Goal: Leave review/rating: Share an evaluation or opinion about a product, service, or content

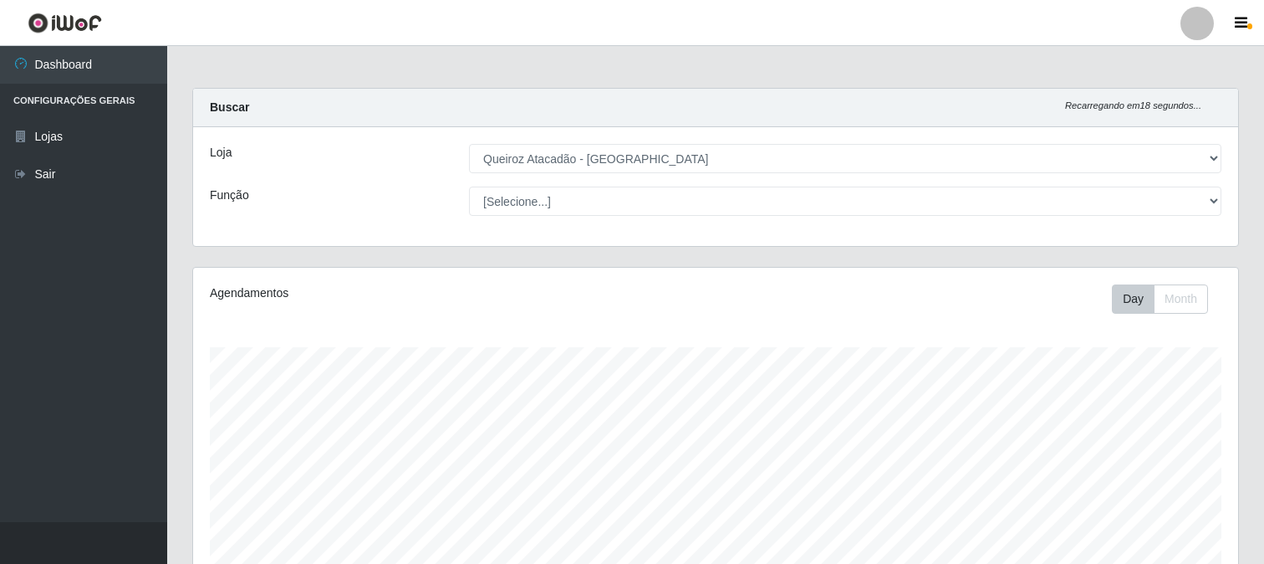
select select "464"
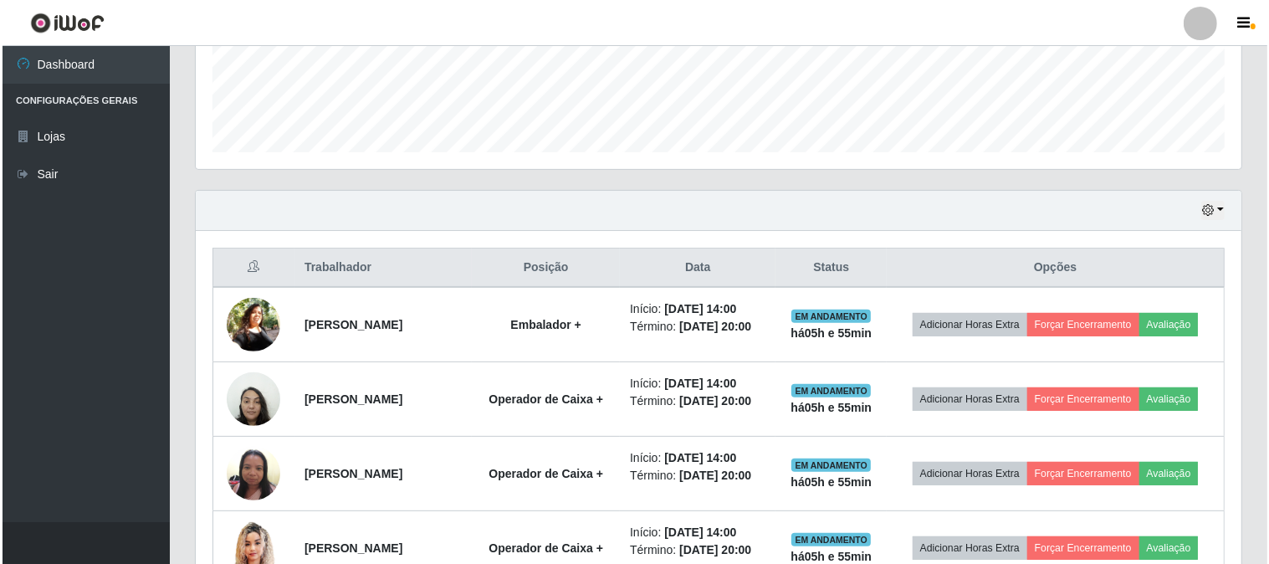
scroll to position [444, 0]
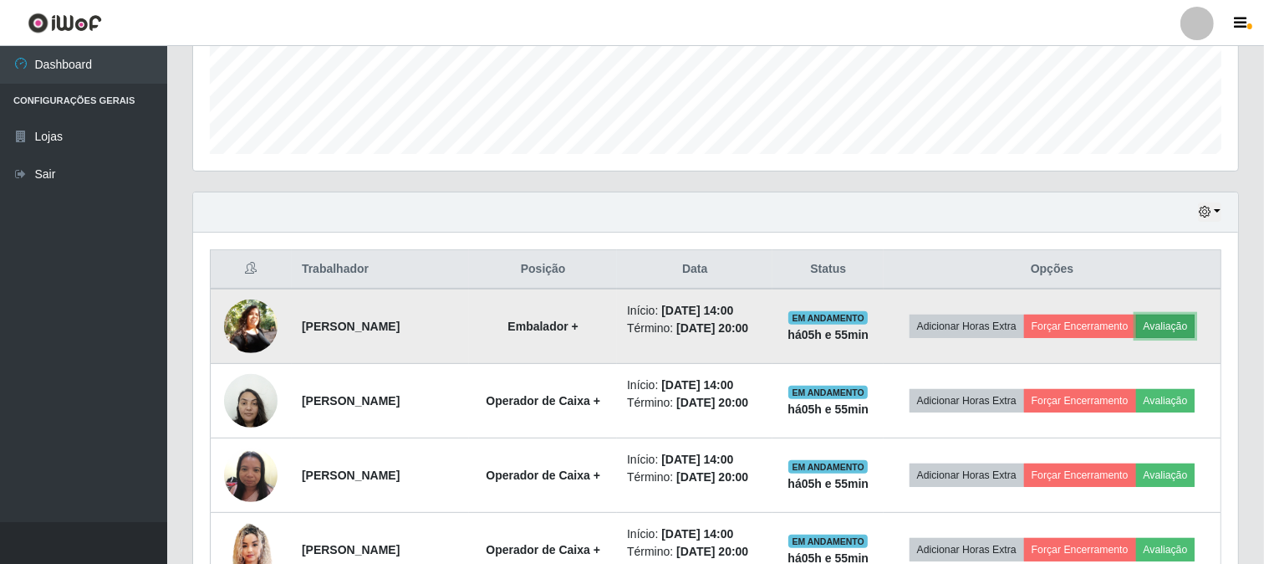
click at [1137, 338] on button "Avaliação" at bounding box center [1166, 325] width 59 height 23
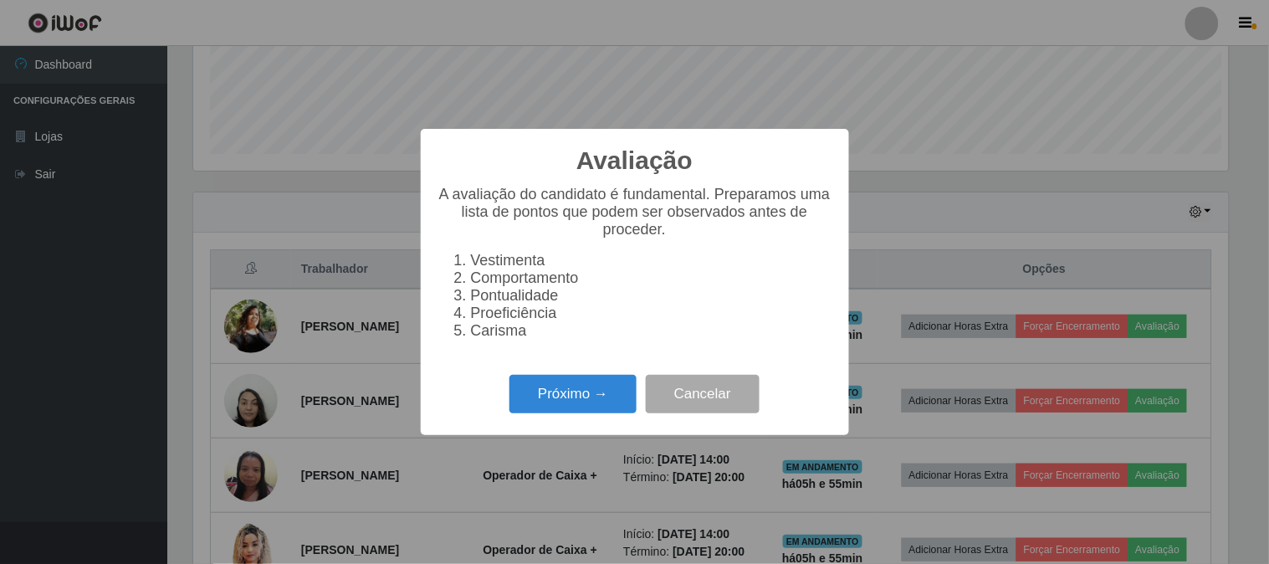
scroll to position [346, 1035]
click at [520, 394] on button "Próximo →" at bounding box center [572, 394] width 127 height 39
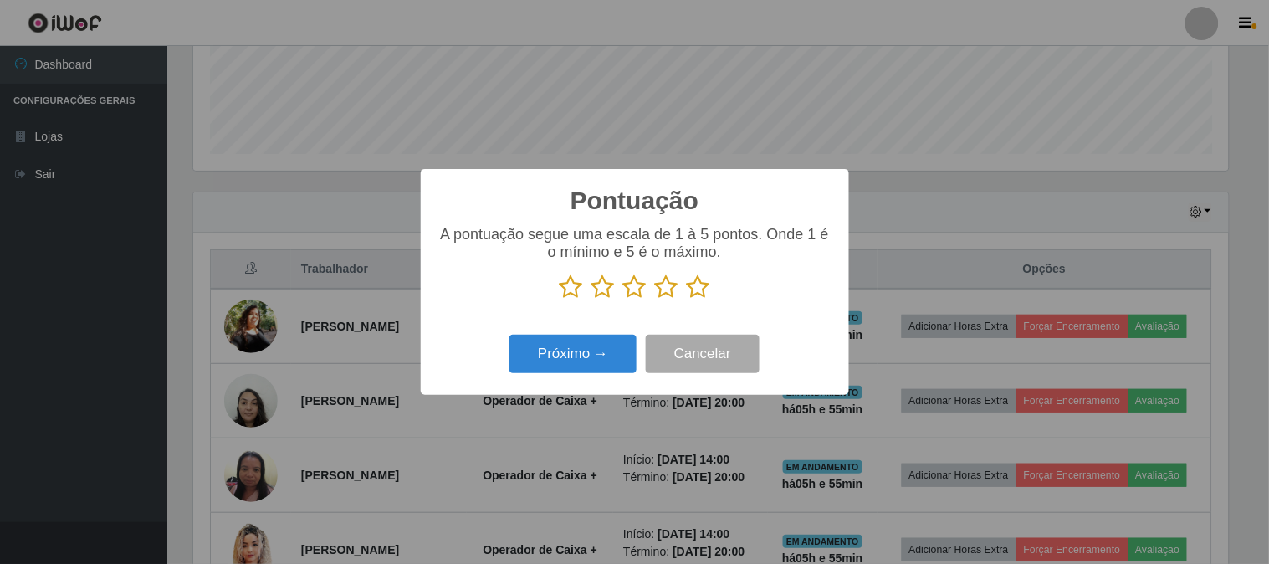
scroll to position [835959, 835270]
click at [695, 303] on div "A pontuação segue uma escala de 1 à 5 pontos. Onde 1 é o mínimo e 5 é o máximo." at bounding box center [634, 269] width 395 height 87
drag, startPoint x: 697, startPoint y: 297, endPoint x: 675, endPoint y: 297, distance: 21.7
click at [697, 296] on icon at bounding box center [698, 286] width 23 height 25
click at [687, 299] on input "radio" at bounding box center [687, 299] width 0 height 0
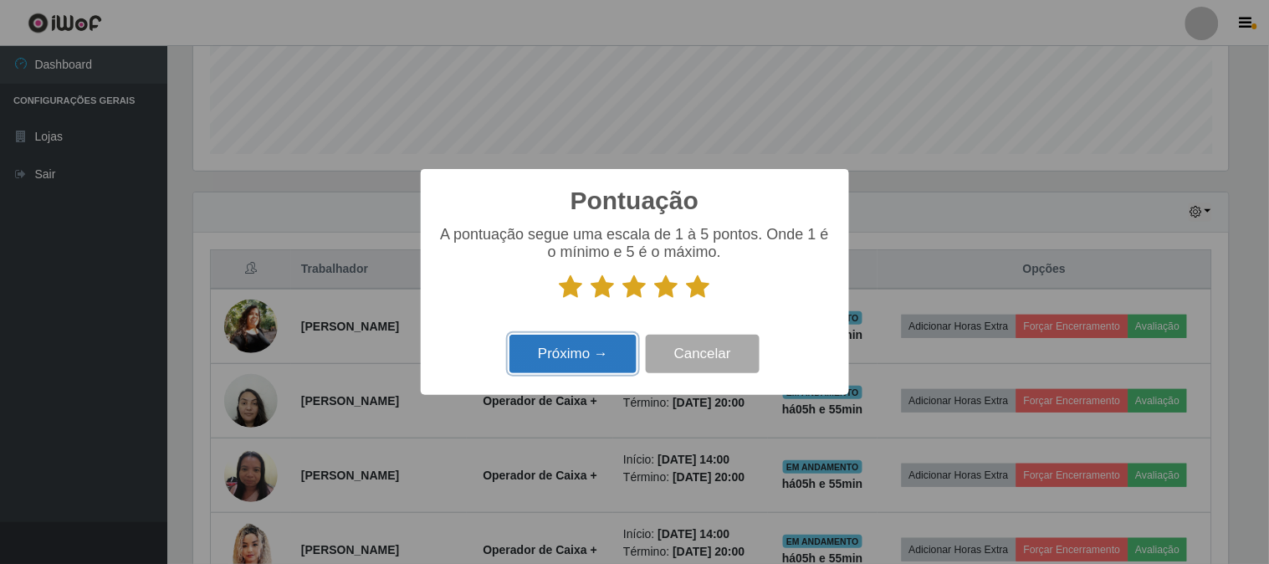
click at [544, 368] on button "Próximo →" at bounding box center [572, 354] width 127 height 39
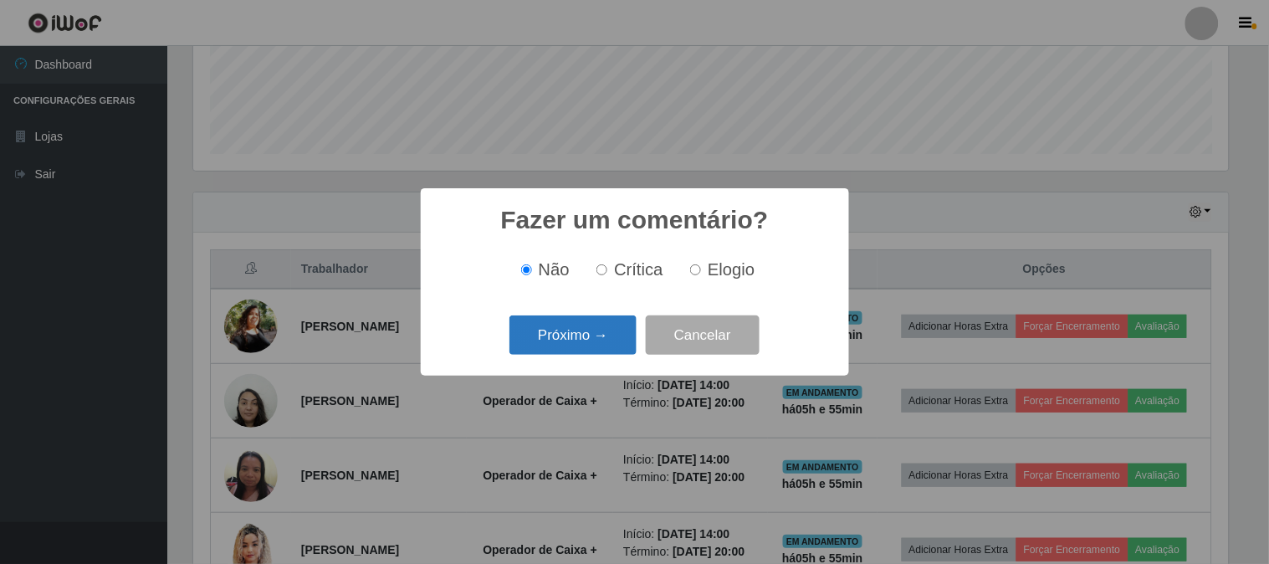
click at [584, 337] on button "Próximo →" at bounding box center [572, 334] width 127 height 39
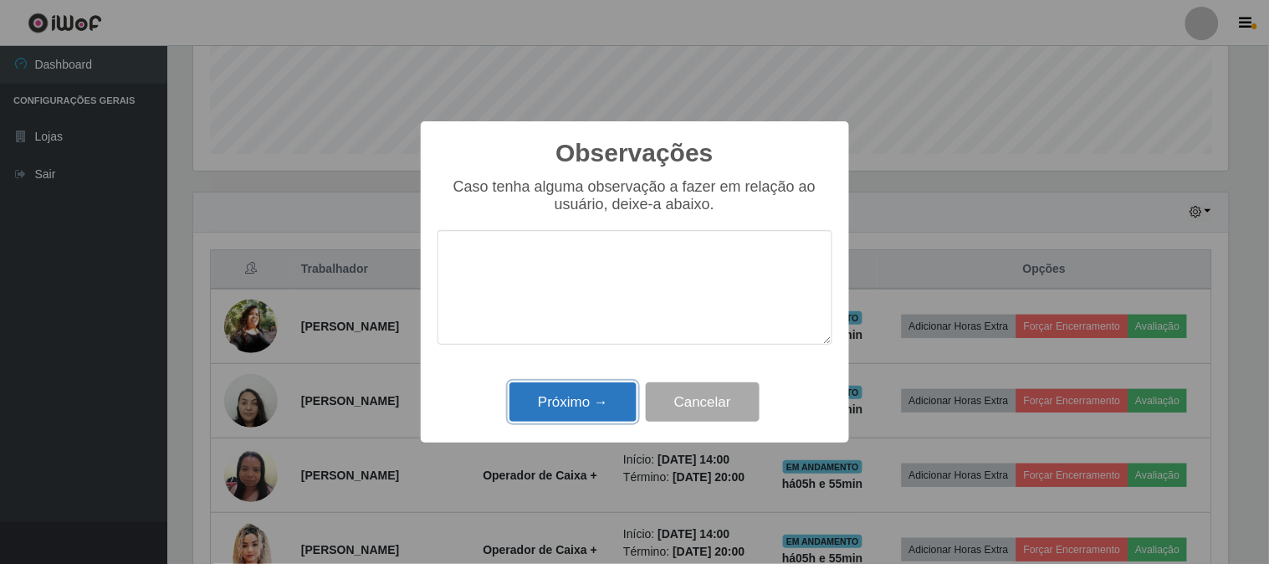
click at [584, 406] on button "Próximo →" at bounding box center [572, 401] width 127 height 39
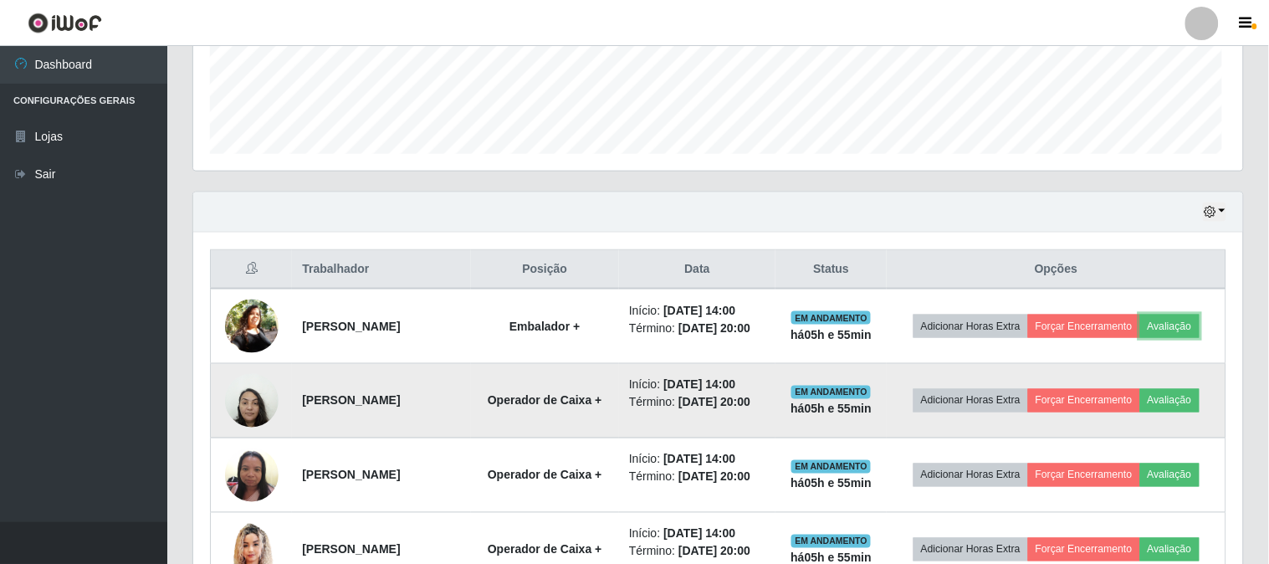
scroll to position [346, 1045]
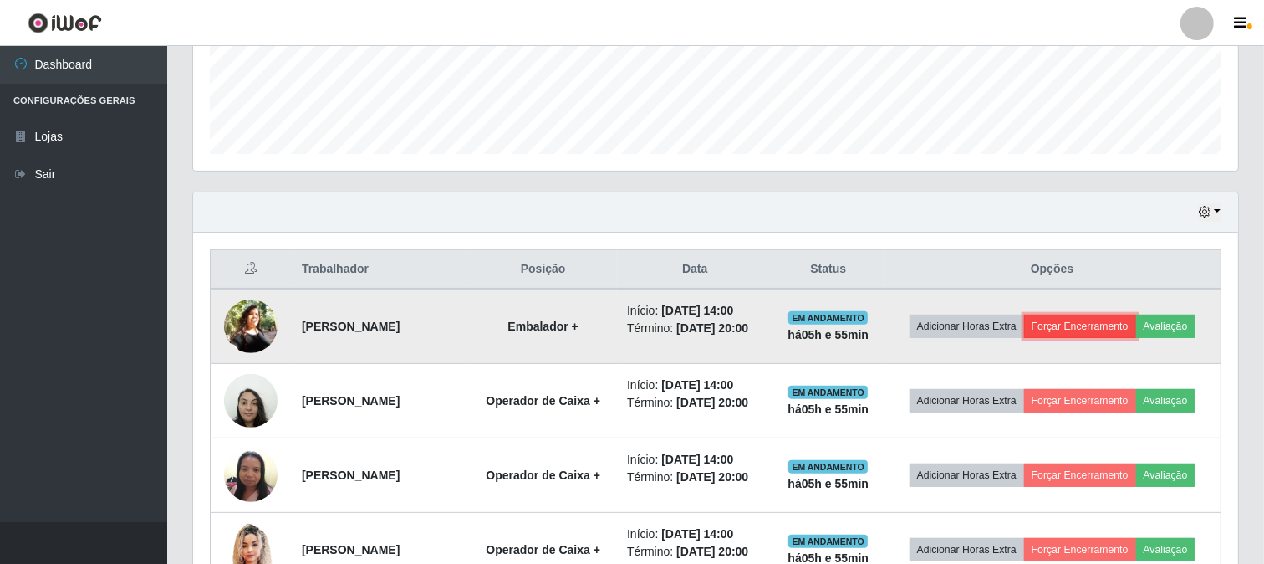
click at [1137, 323] on button "Forçar Encerramento" at bounding box center [1080, 325] width 112 height 23
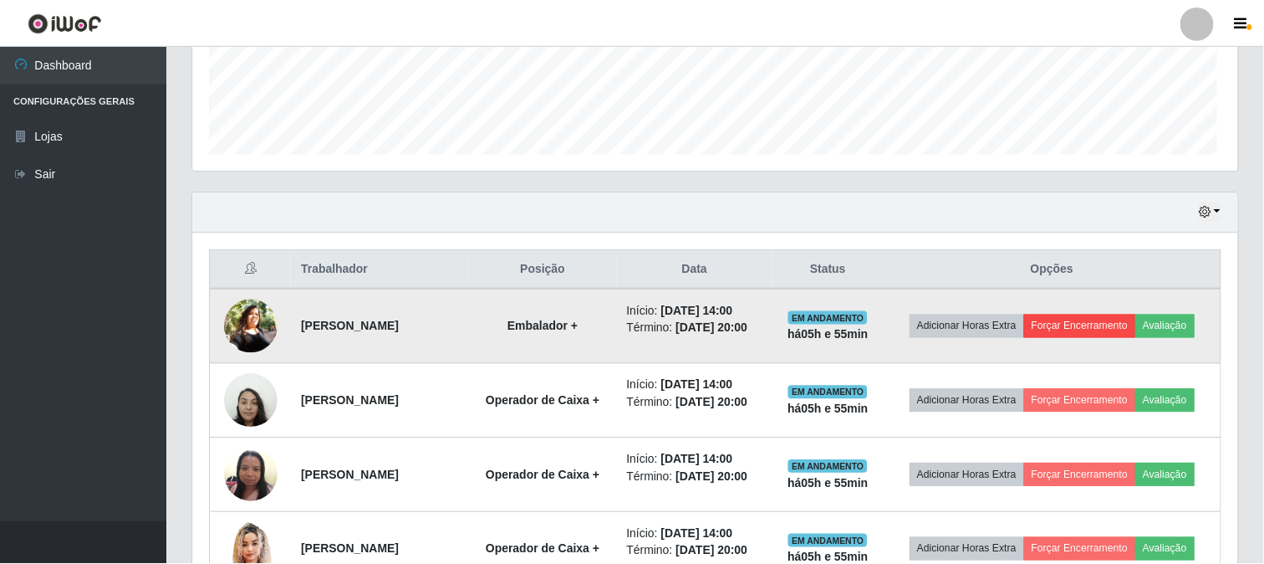
scroll to position [346, 1035]
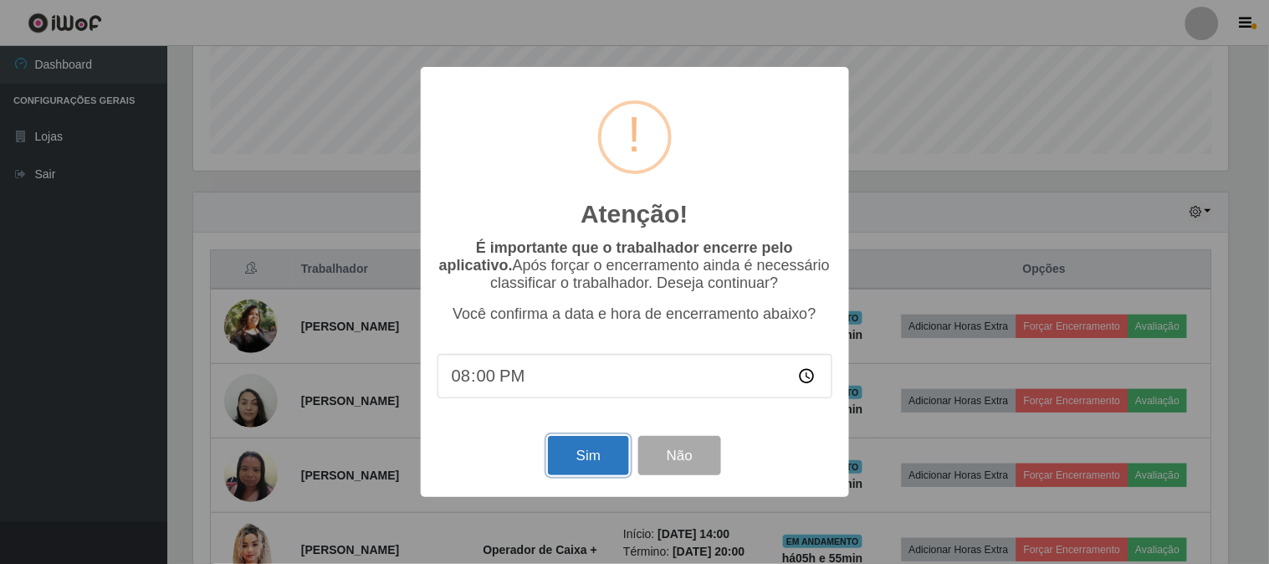
click at [598, 452] on button "Sim" at bounding box center [588, 455] width 81 height 39
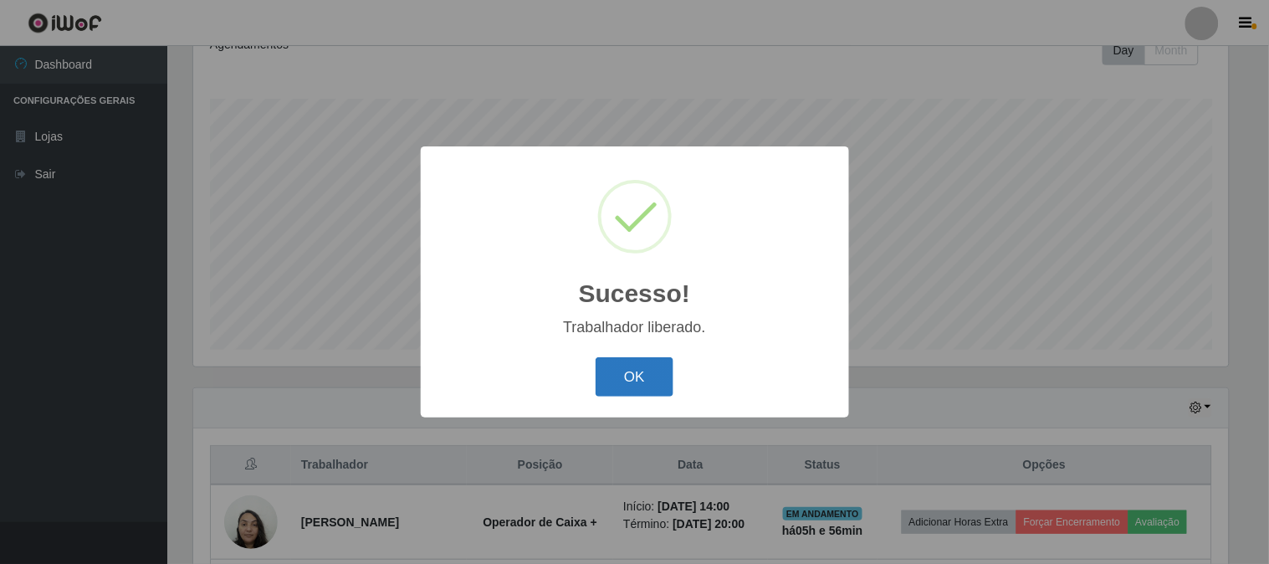
click at [623, 369] on button "OK" at bounding box center [634, 376] width 78 height 39
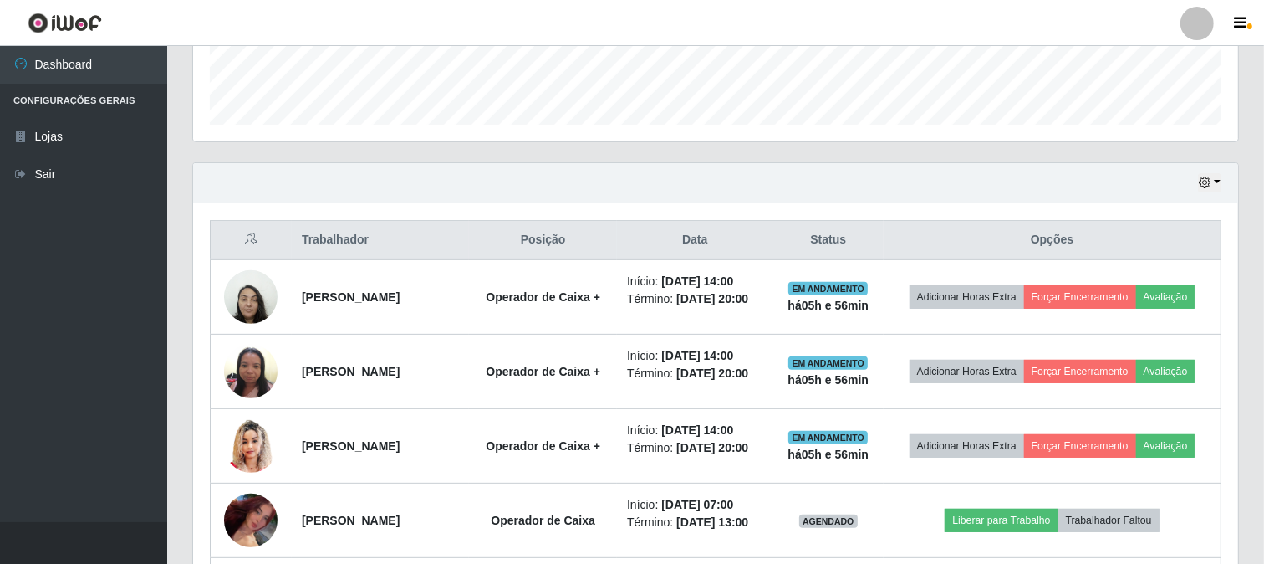
scroll to position [528, 0]
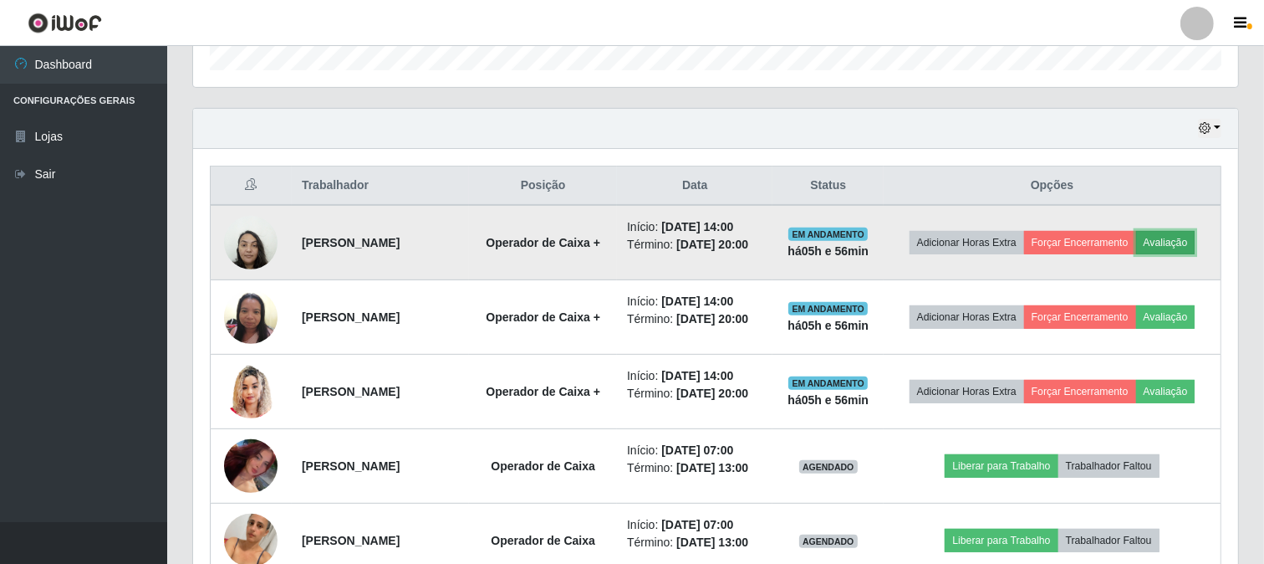
click at [1137, 254] on button "Avaliação" at bounding box center [1166, 242] width 59 height 23
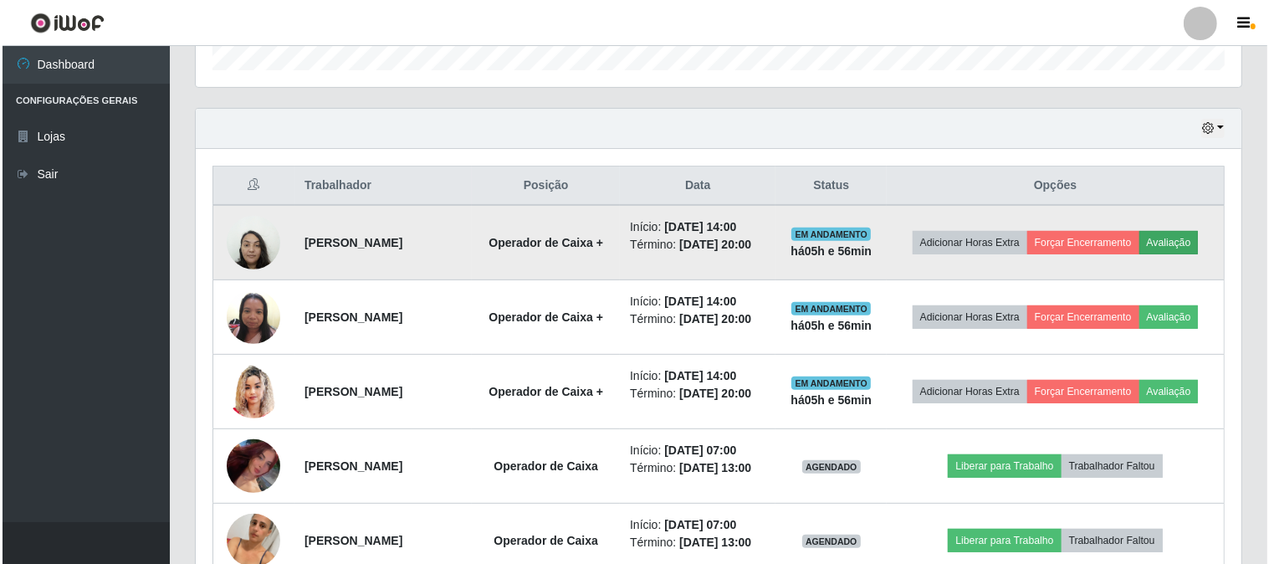
scroll to position [346, 1035]
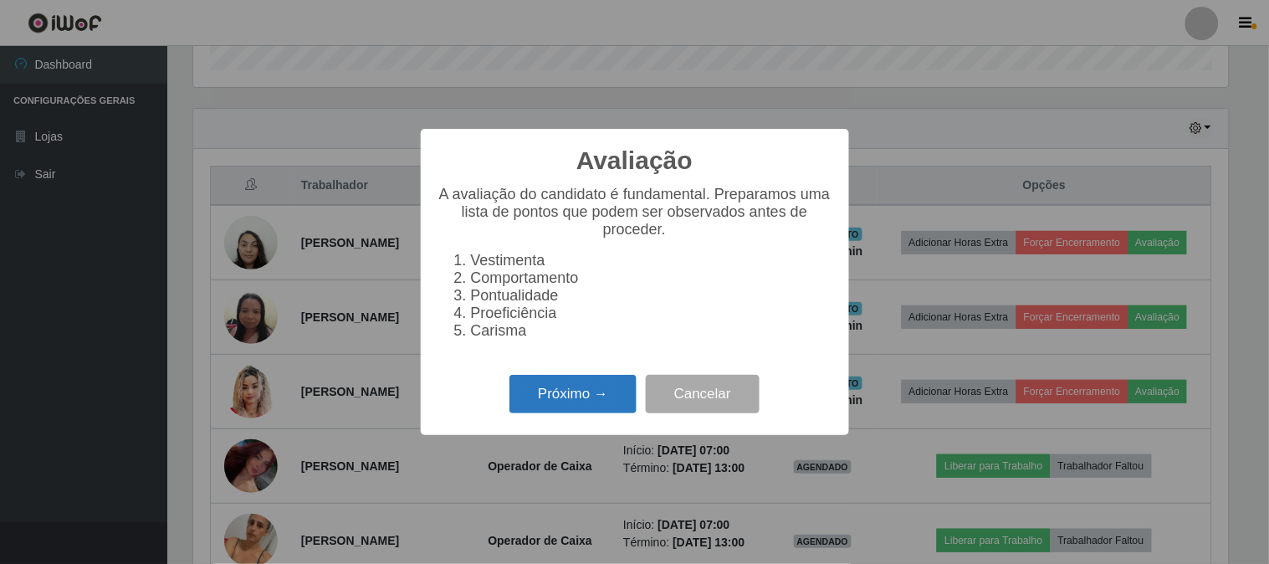
click at [575, 396] on button "Próximo →" at bounding box center [572, 394] width 127 height 39
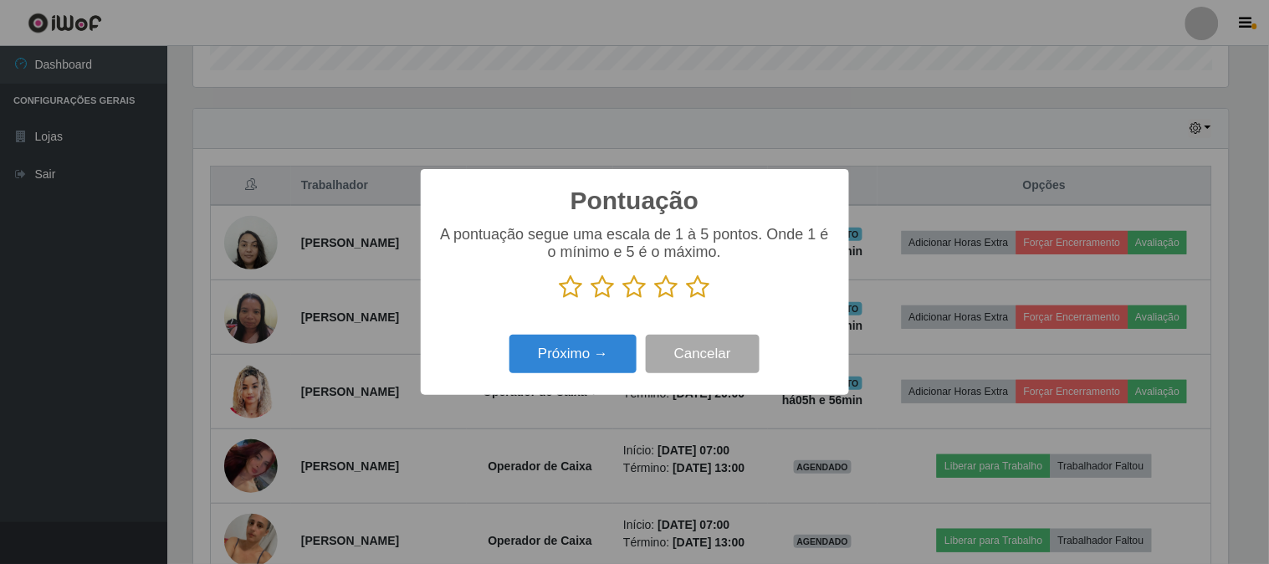
scroll to position [835959, 835270]
click at [698, 285] on icon at bounding box center [698, 286] width 23 height 25
click at [687, 299] on input "radio" at bounding box center [687, 299] width 0 height 0
click at [536, 376] on div "Próximo → Cancelar" at bounding box center [634, 354] width 395 height 48
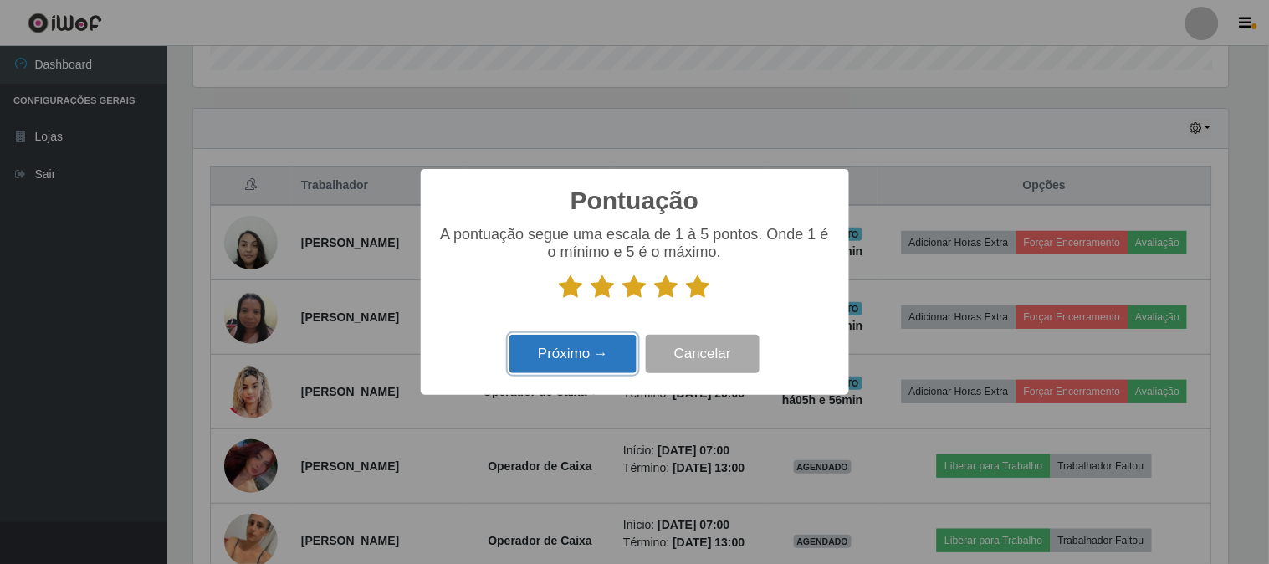
click at [554, 363] on button "Próximo →" at bounding box center [572, 354] width 127 height 39
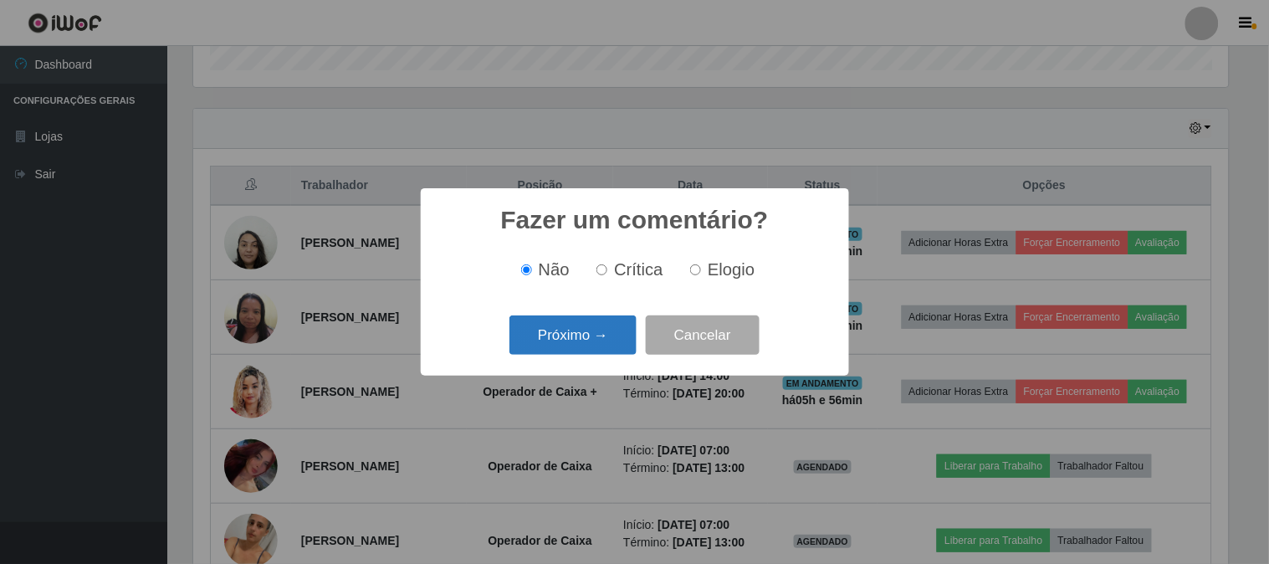
click at [580, 338] on button "Próximo →" at bounding box center [572, 334] width 127 height 39
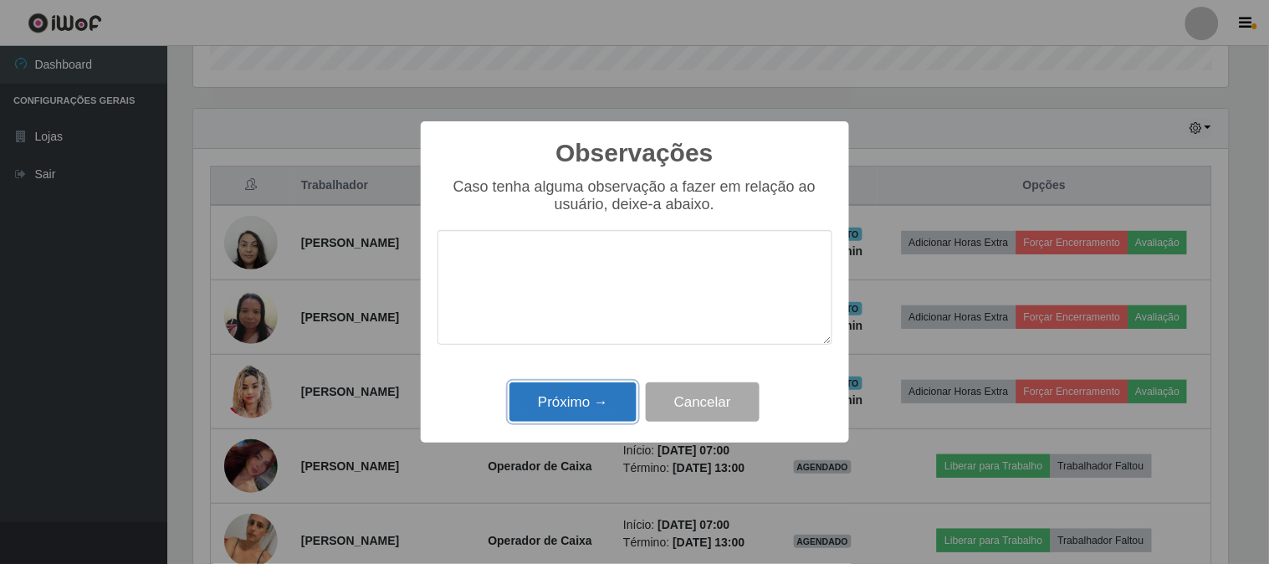
click at [612, 403] on button "Próximo →" at bounding box center [572, 401] width 127 height 39
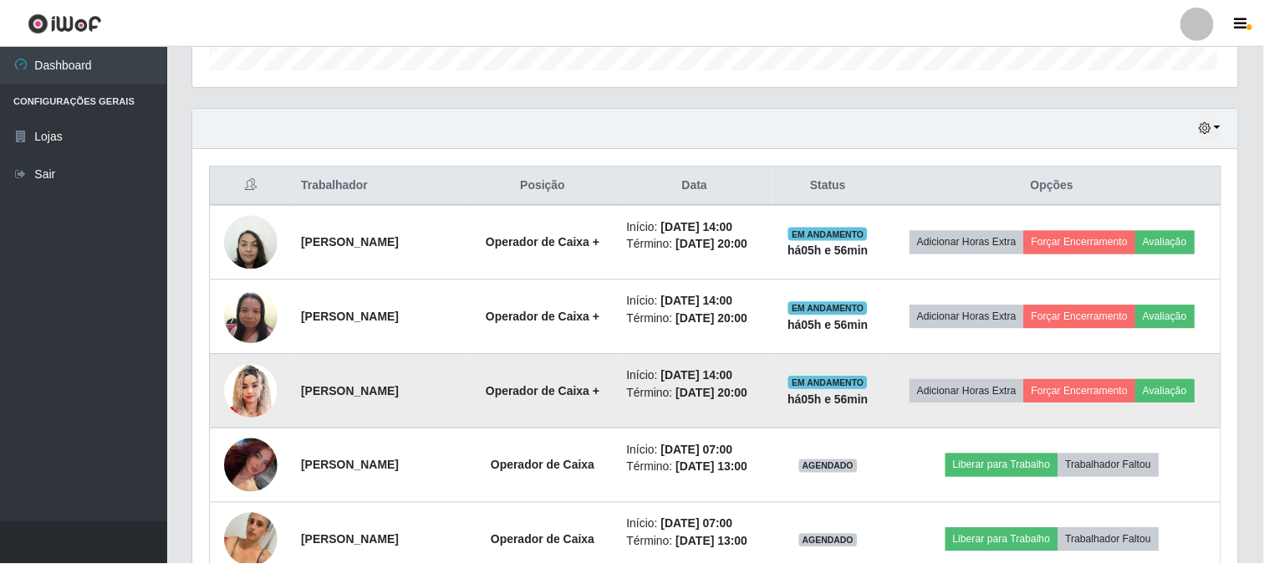
scroll to position [346, 1045]
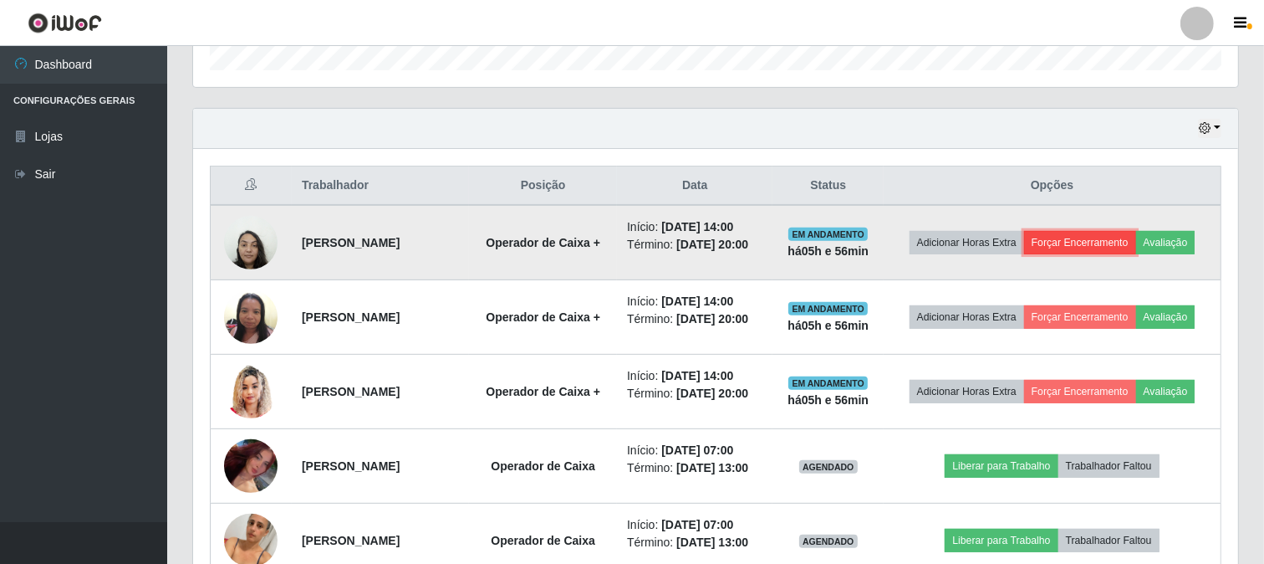
click at [1137, 245] on button "Forçar Encerramento" at bounding box center [1080, 242] width 112 height 23
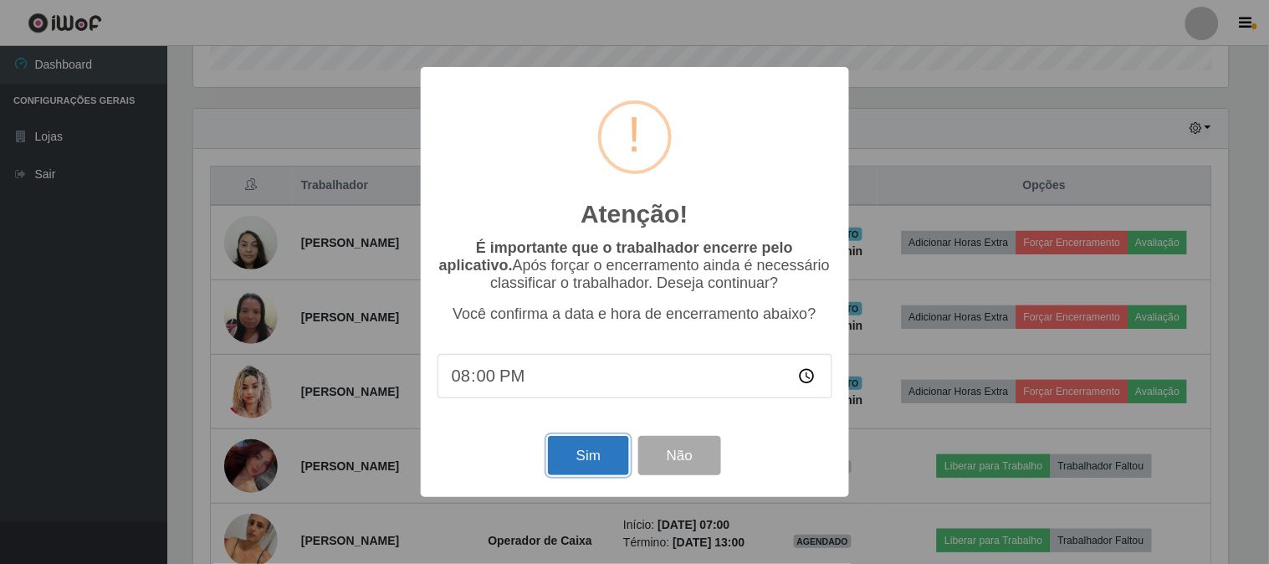
click at [591, 462] on button "Sim" at bounding box center [588, 455] width 81 height 39
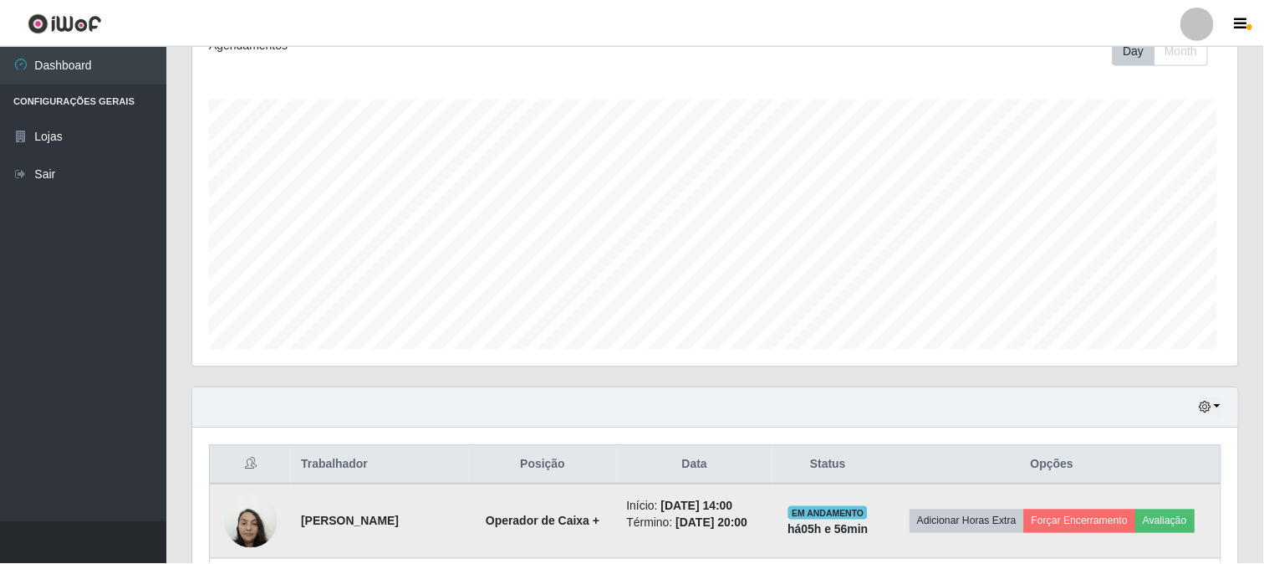
scroll to position [0, 0]
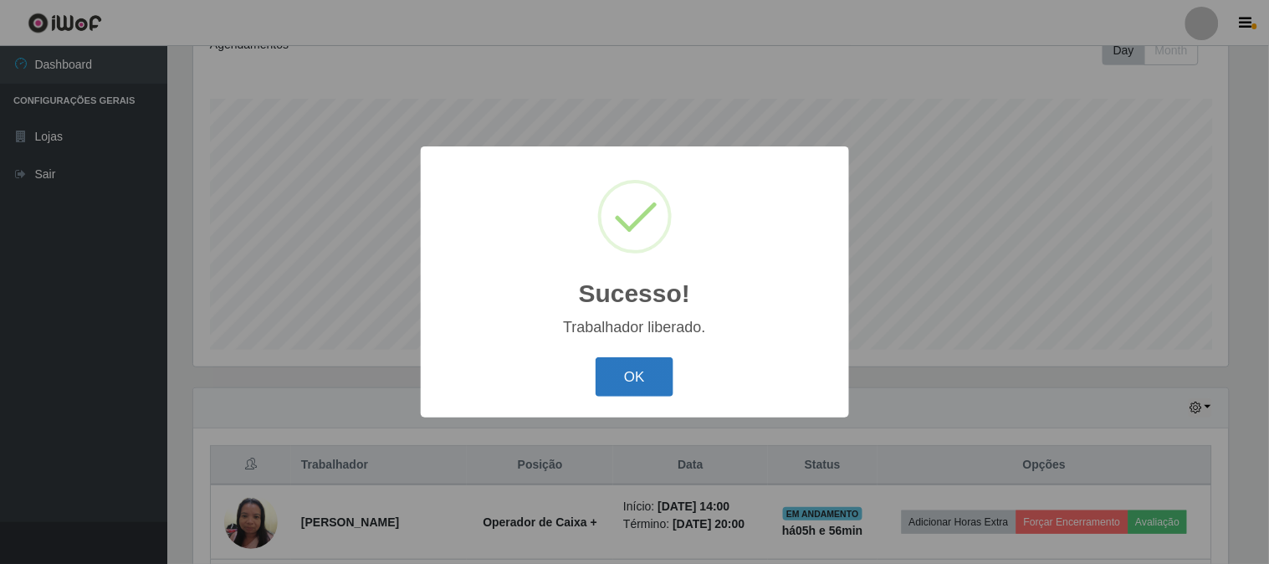
click at [644, 373] on button "OK" at bounding box center [634, 376] width 78 height 39
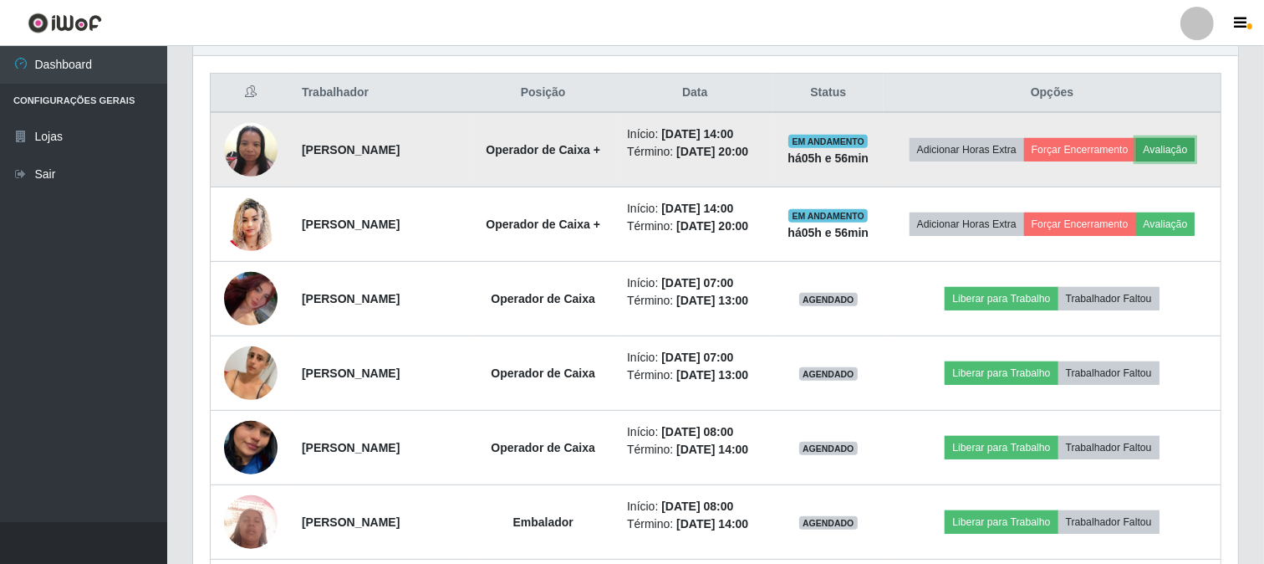
click at [1137, 161] on button "Avaliação" at bounding box center [1166, 149] width 59 height 23
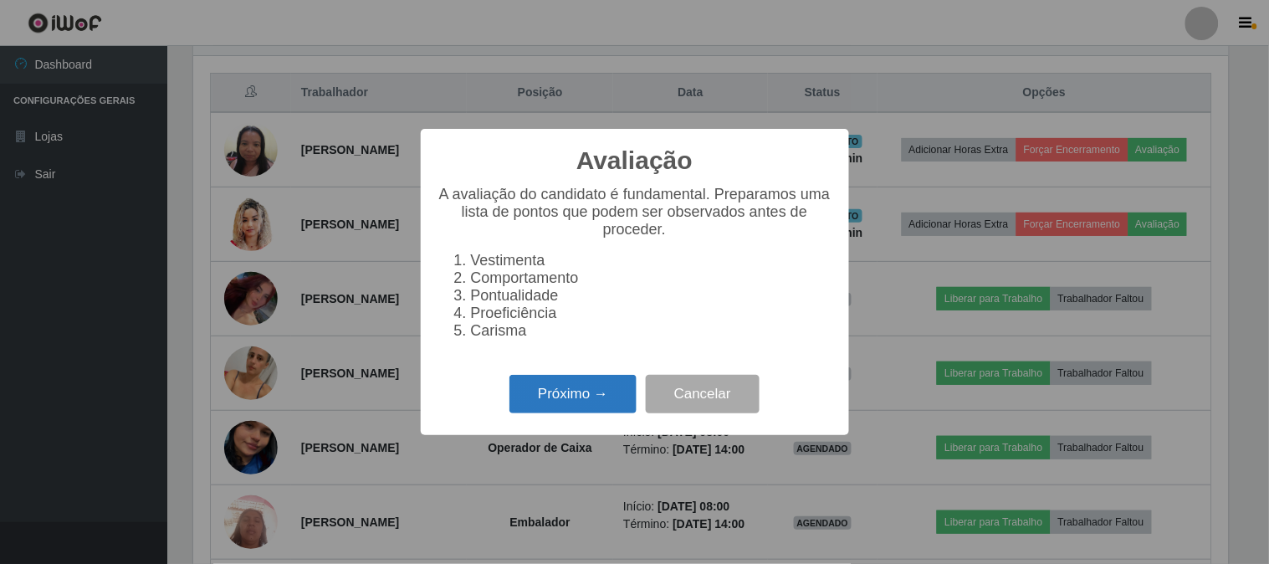
click at [559, 397] on button "Próximo →" at bounding box center [572, 394] width 127 height 39
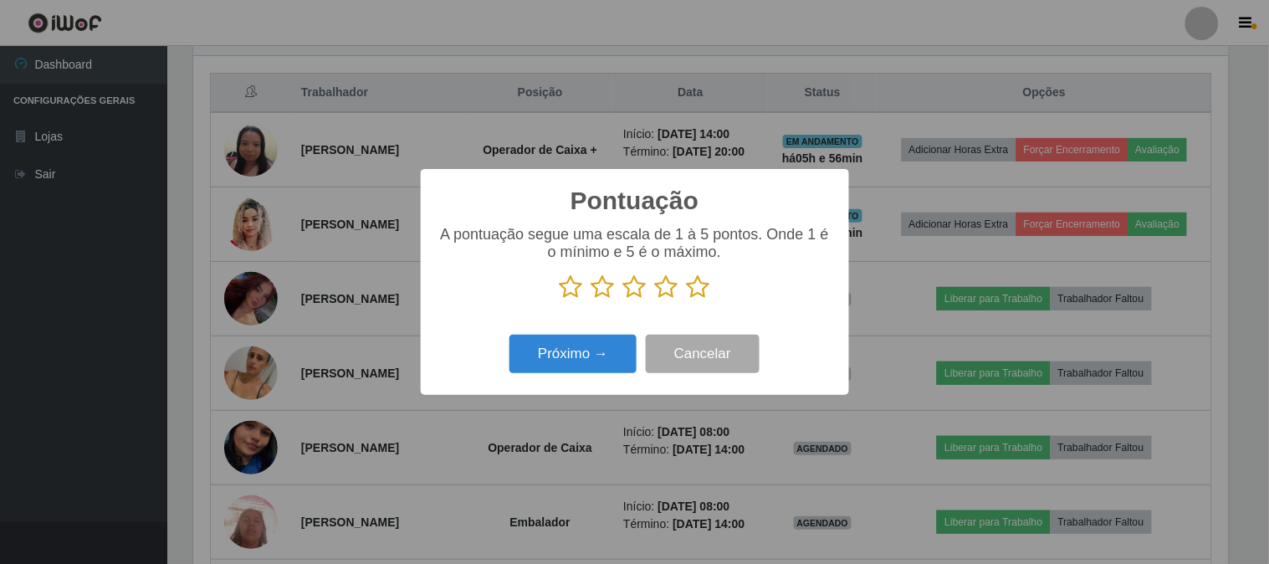
click at [572, 394] on div "Pontuação × A pontuação segue uma escala de 1 à 5 pontos. Onde 1 é o mínimo e 5…" at bounding box center [635, 281] width 428 height 225
click at [694, 287] on icon at bounding box center [698, 286] width 23 height 25
click at [687, 299] on input "radio" at bounding box center [687, 299] width 0 height 0
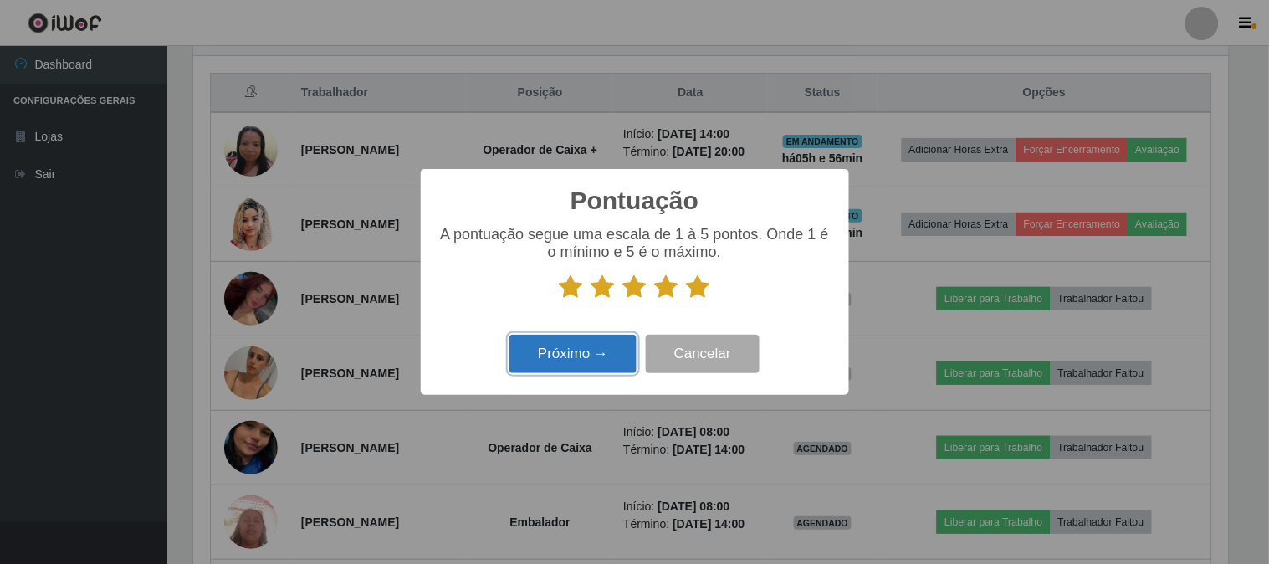
click at [596, 346] on button "Próximo →" at bounding box center [572, 354] width 127 height 39
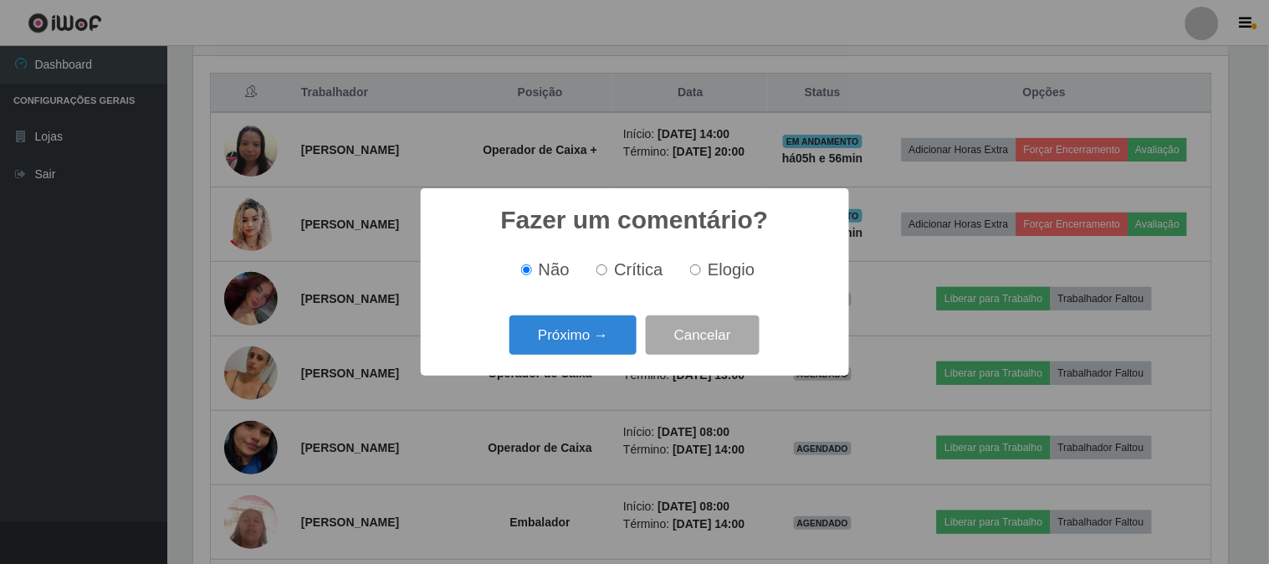
click at [596, 346] on button "Próximo →" at bounding box center [572, 334] width 127 height 39
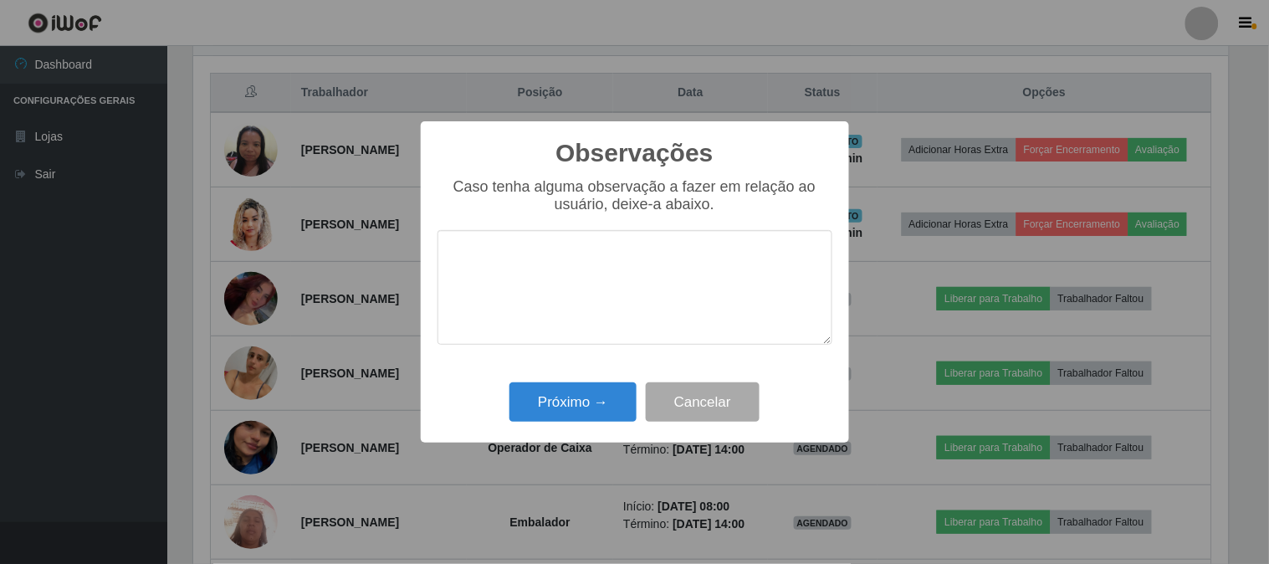
click at [588, 377] on div "Observações × Caso tenha alguma observação a fazer em relação ao usuário, deixe…" at bounding box center [635, 282] width 428 height 322
click at [588, 396] on button "Próximo →" at bounding box center [572, 401] width 127 height 39
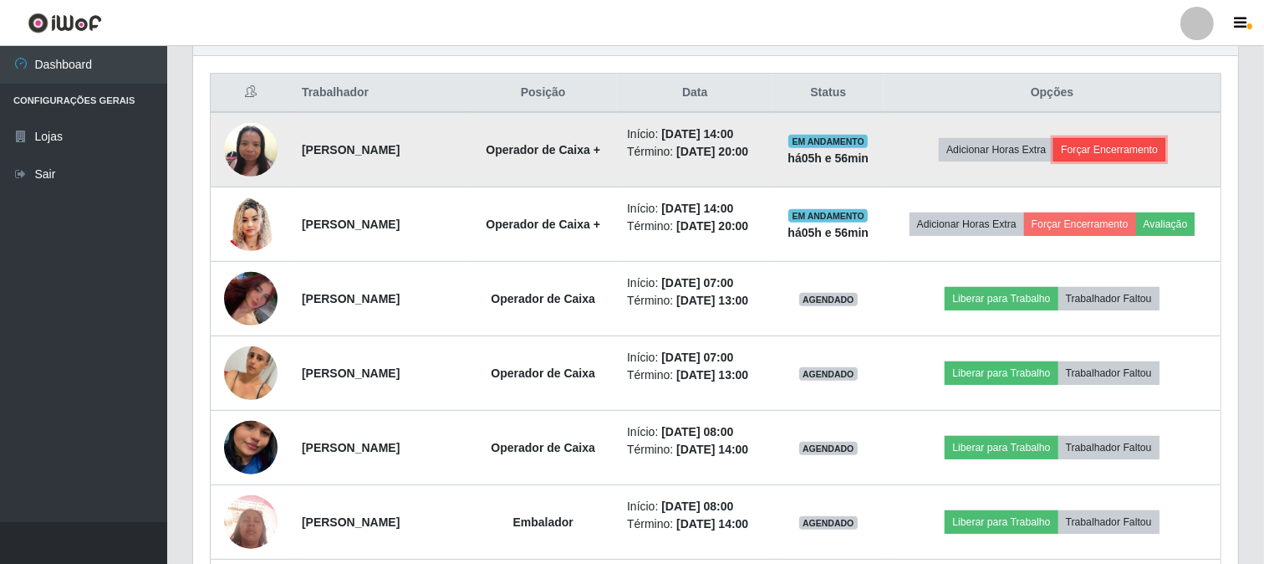
click at [1141, 161] on button "Forçar Encerramento" at bounding box center [1110, 149] width 112 height 23
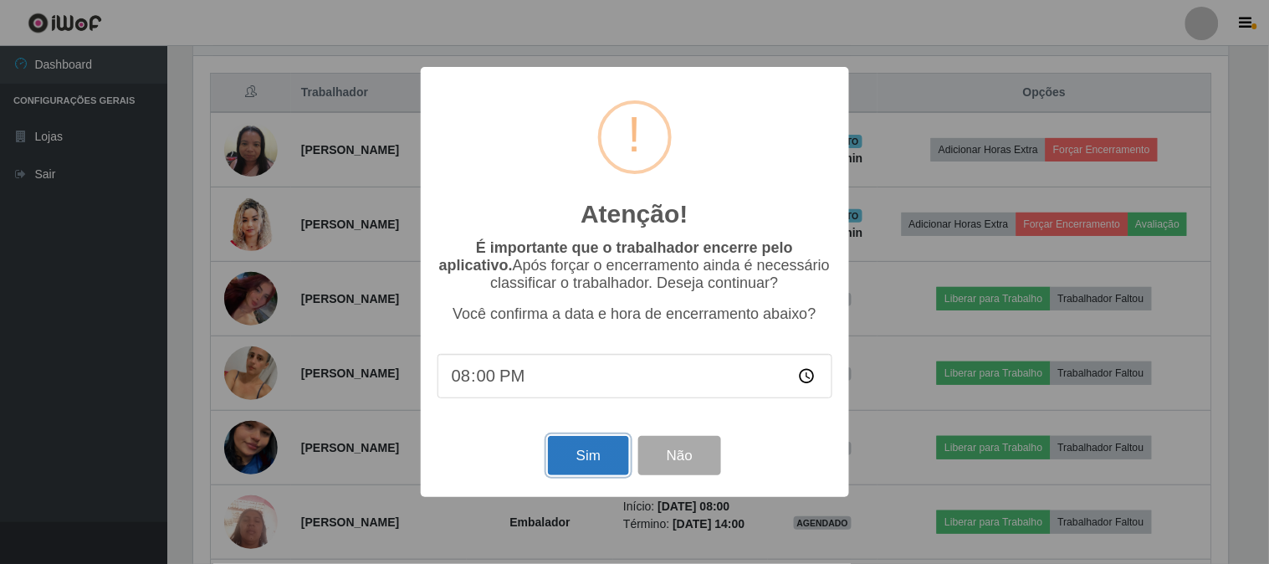
click at [598, 450] on button "Sim" at bounding box center [588, 455] width 81 height 39
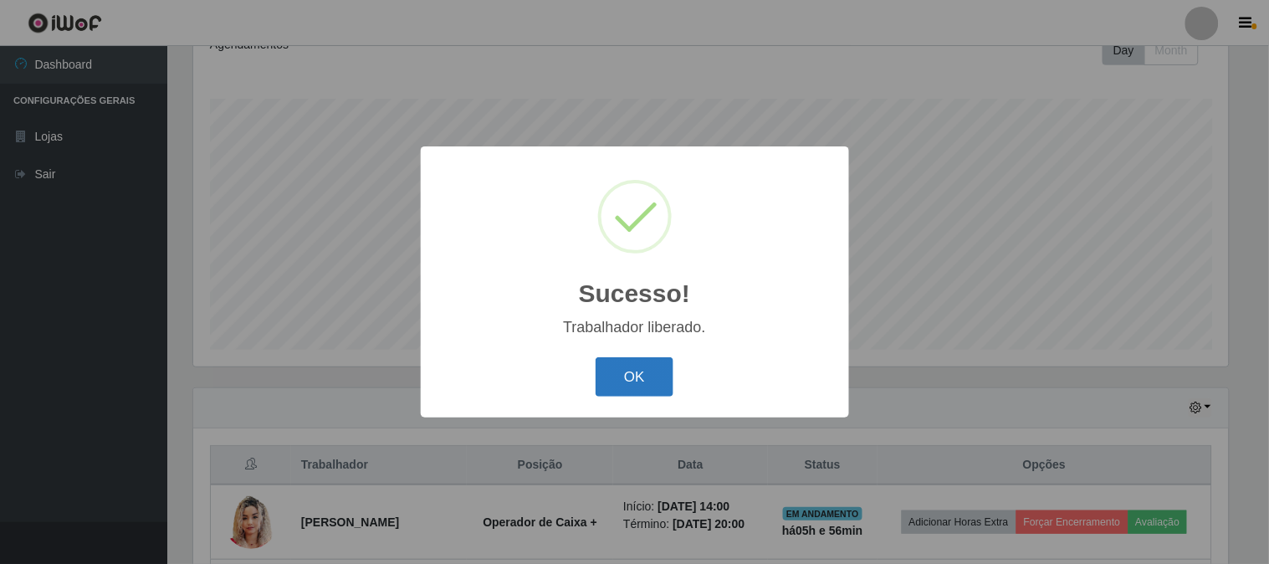
click at [596, 371] on button "OK" at bounding box center [634, 376] width 78 height 39
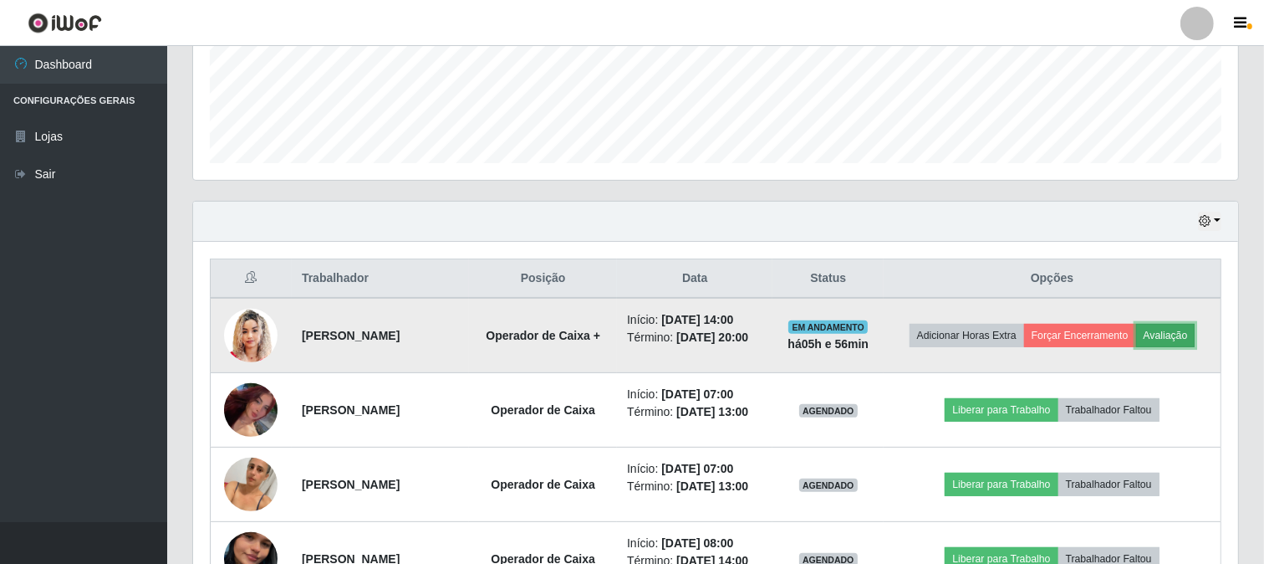
click at [1137, 347] on button "Avaliação" at bounding box center [1166, 335] width 59 height 23
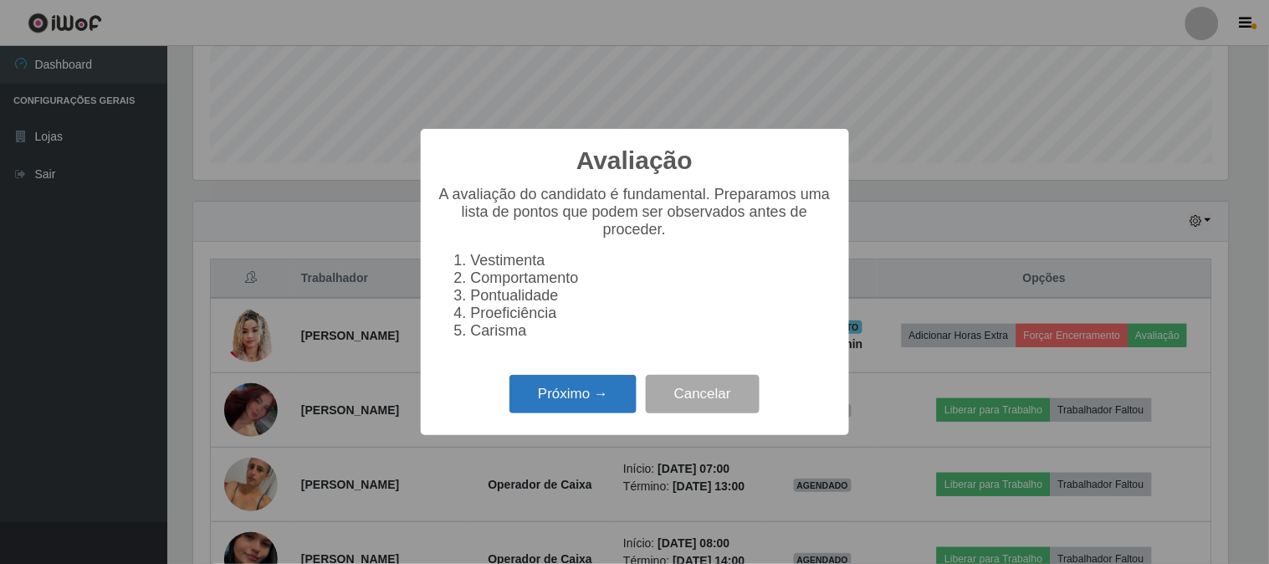
click at [577, 389] on button "Próximo →" at bounding box center [572, 394] width 127 height 39
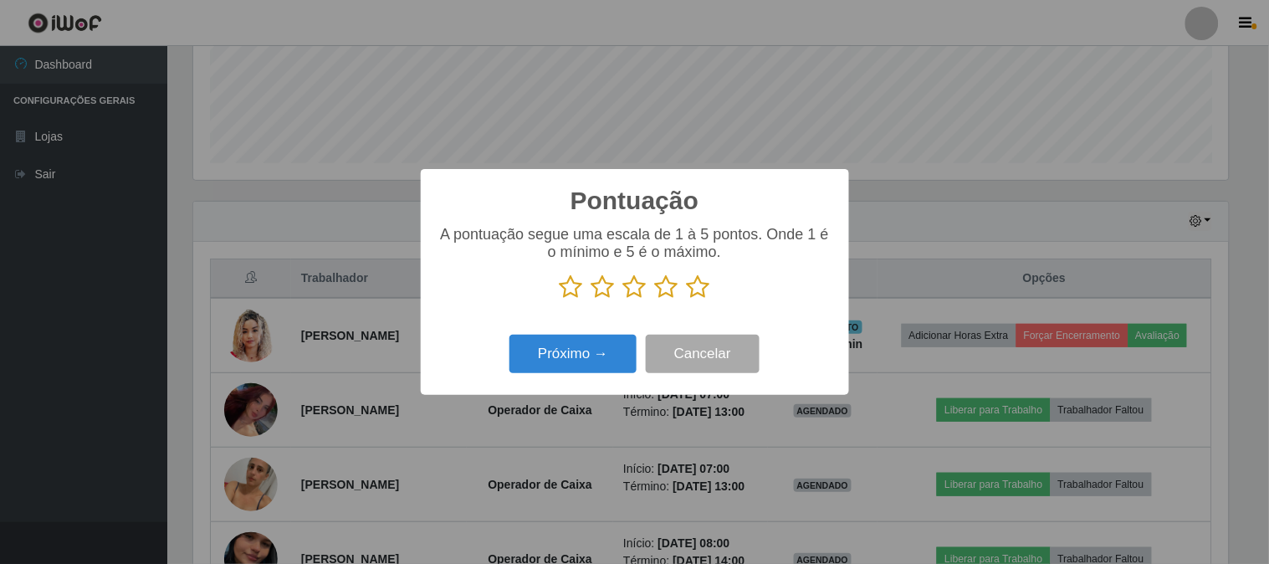
click at [690, 286] on icon at bounding box center [698, 286] width 23 height 25
click at [687, 299] on input "radio" at bounding box center [687, 299] width 0 height 0
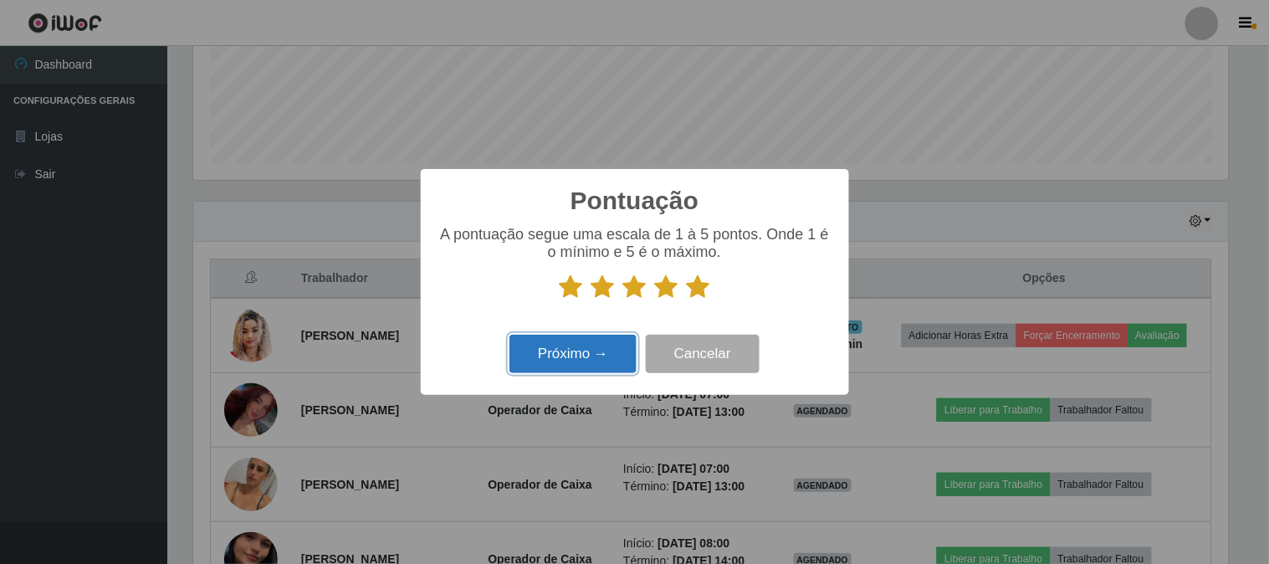
click at [560, 363] on button "Próximo →" at bounding box center [572, 354] width 127 height 39
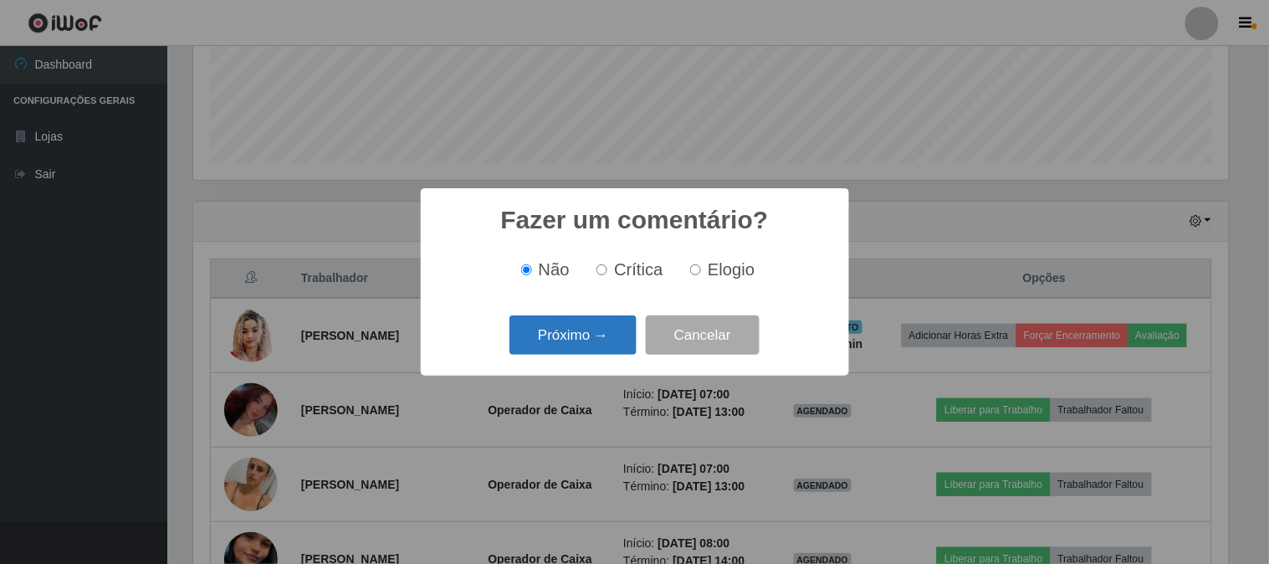
click at [563, 351] on button "Próximo →" at bounding box center [572, 334] width 127 height 39
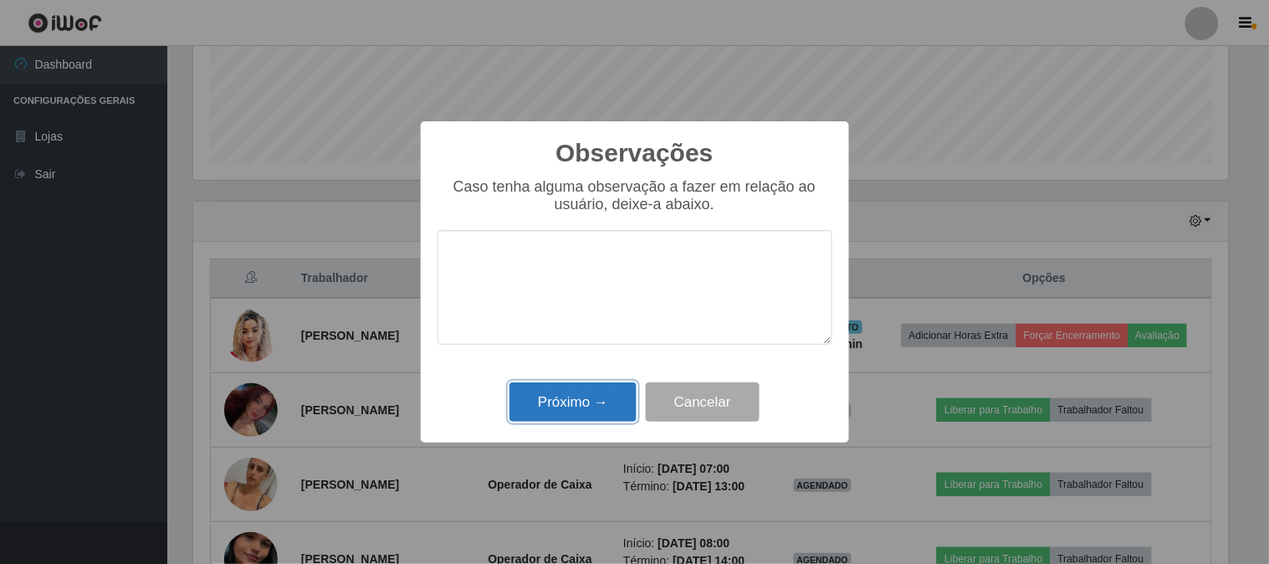
click at [580, 394] on button "Próximo →" at bounding box center [572, 401] width 127 height 39
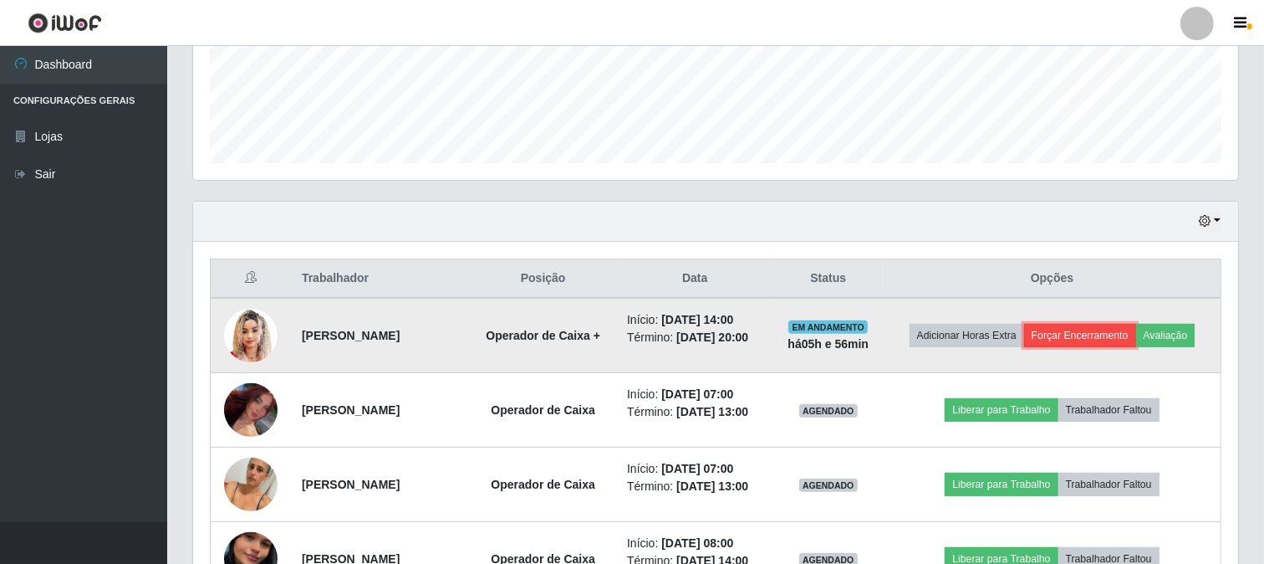
click at [1136, 331] on button "Forçar Encerramento" at bounding box center [1080, 335] width 112 height 23
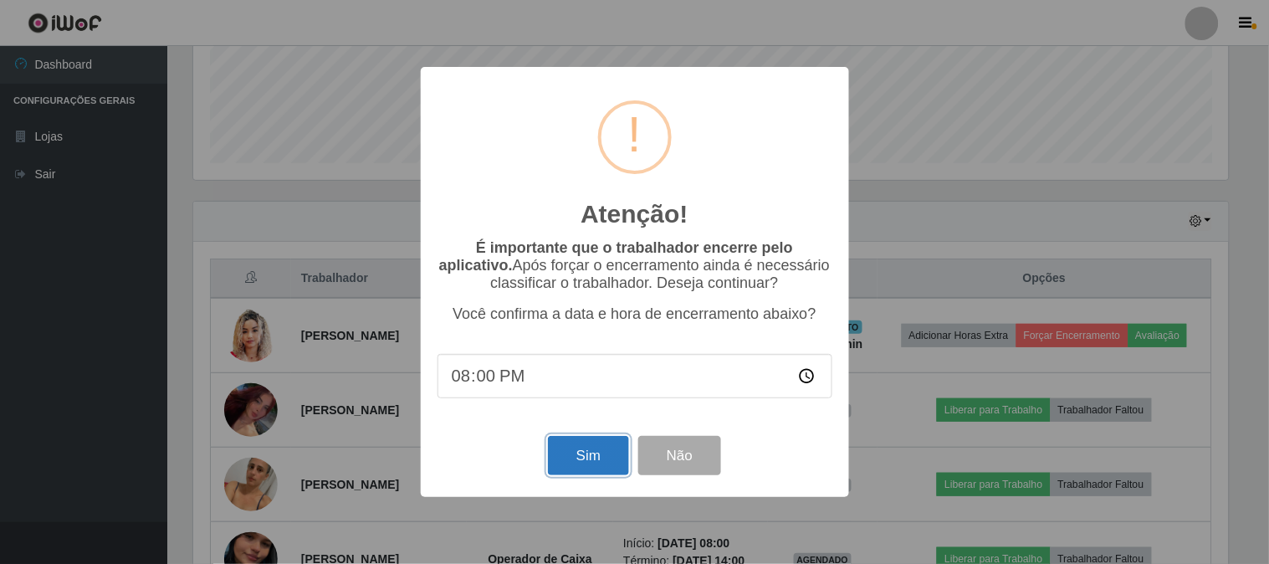
click at [595, 445] on button "Sim" at bounding box center [588, 455] width 81 height 39
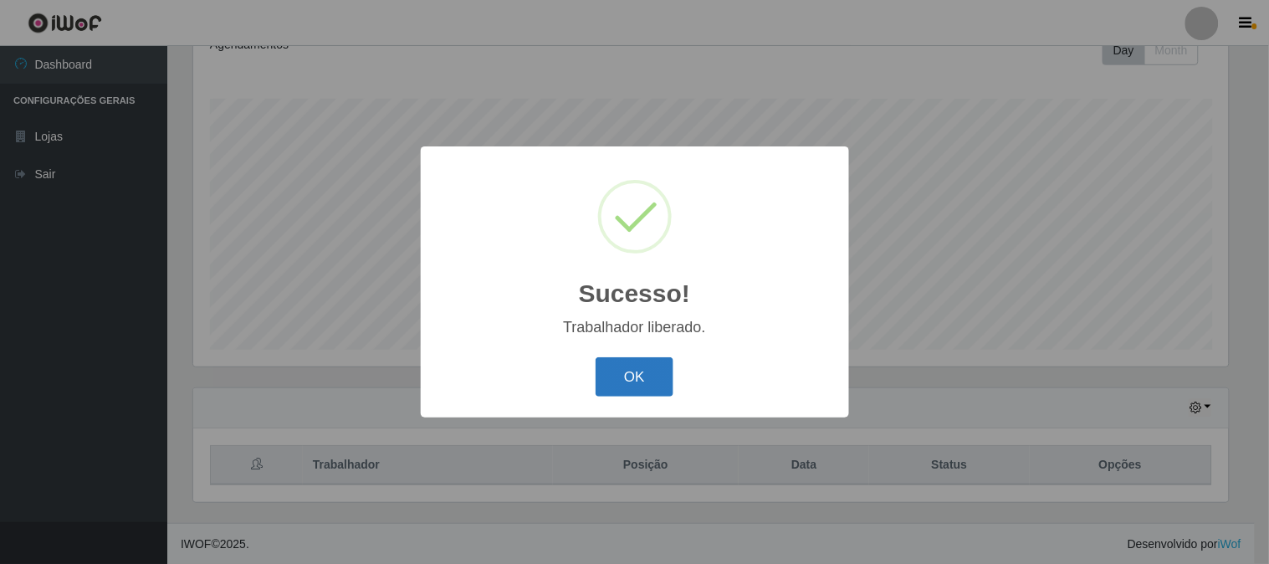
click at [641, 365] on button "OK" at bounding box center [634, 376] width 78 height 39
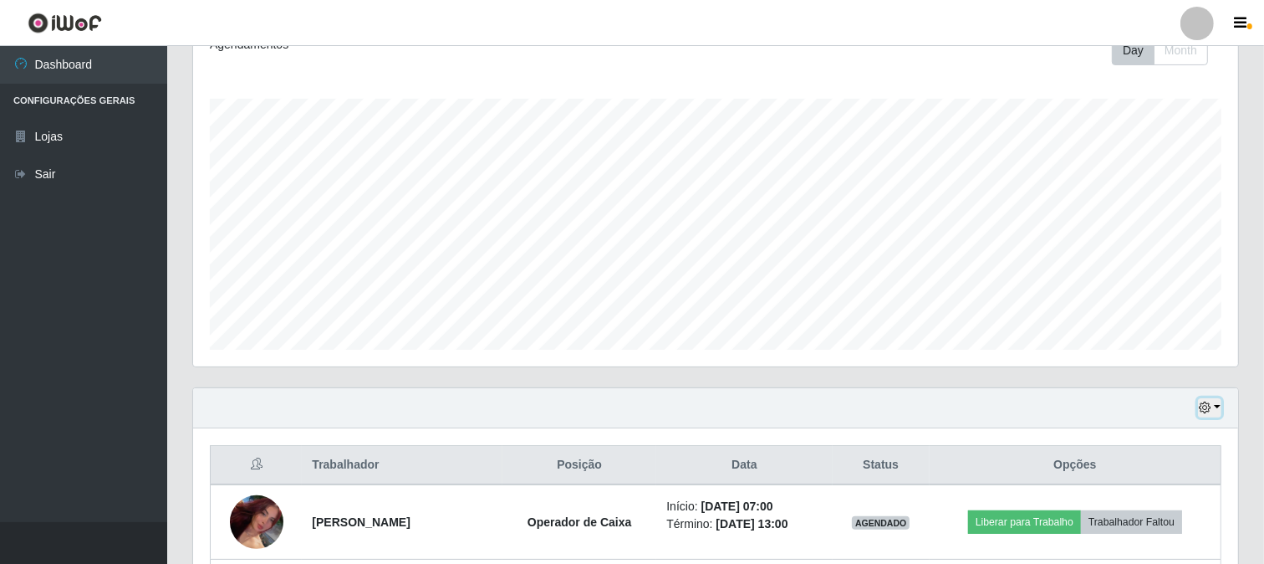
click at [1213, 405] on button "button" at bounding box center [1209, 407] width 23 height 19
click at [1143, 274] on button "1 dia" at bounding box center [1154, 274] width 132 height 35
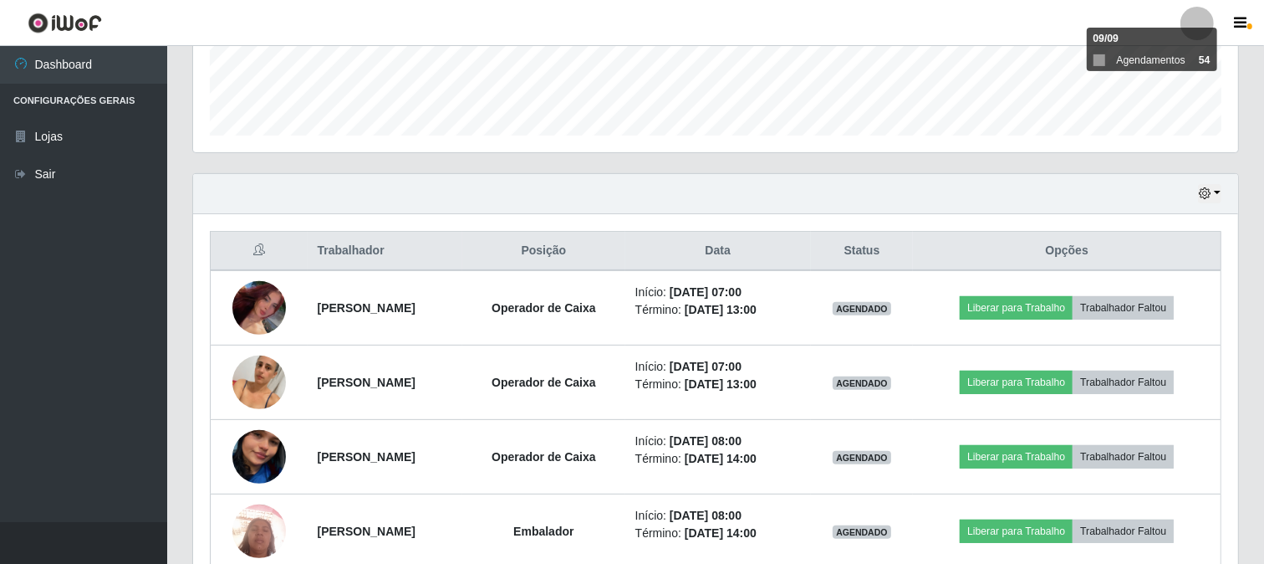
scroll to position [492, 0]
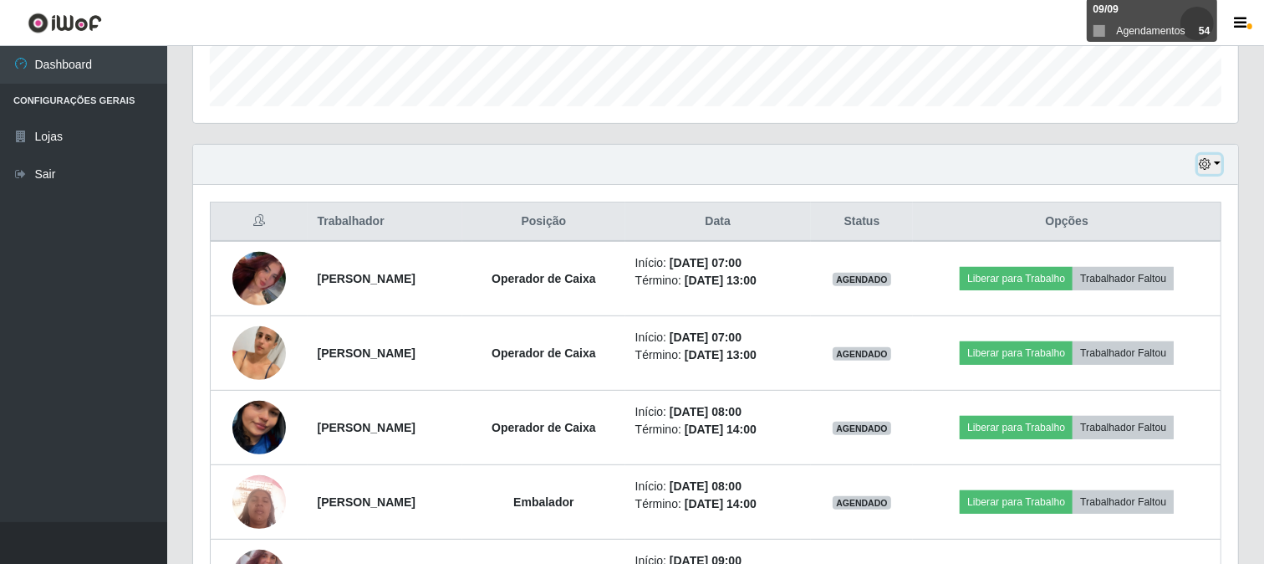
click at [1217, 161] on button "button" at bounding box center [1209, 164] width 23 height 19
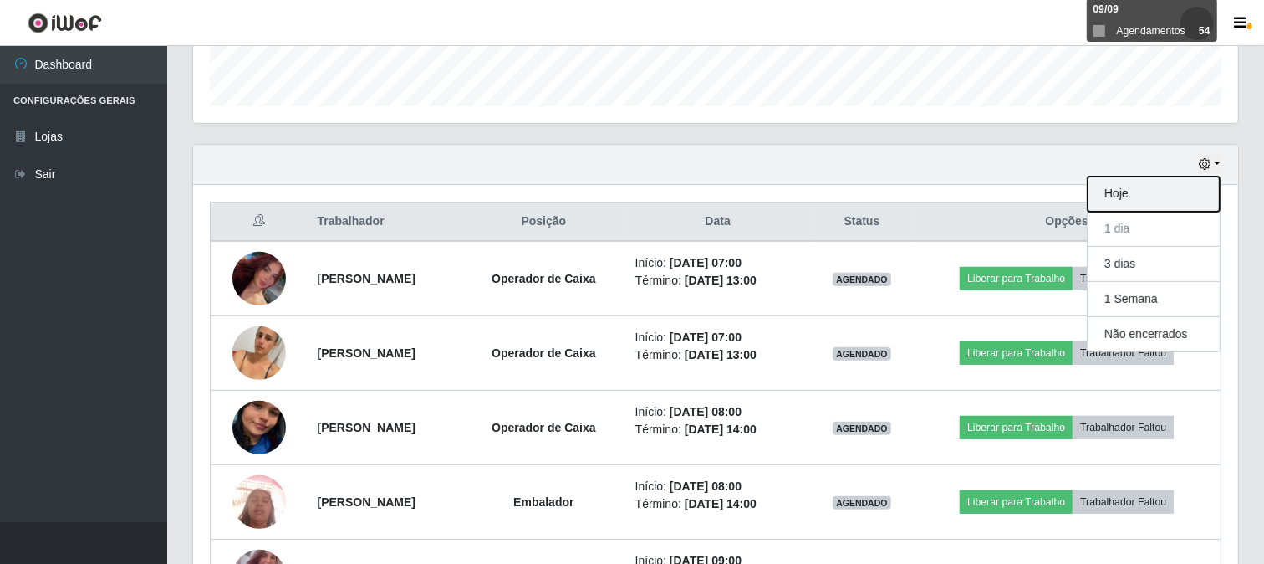
click at [1176, 188] on button "Hoje" at bounding box center [1154, 193] width 132 height 35
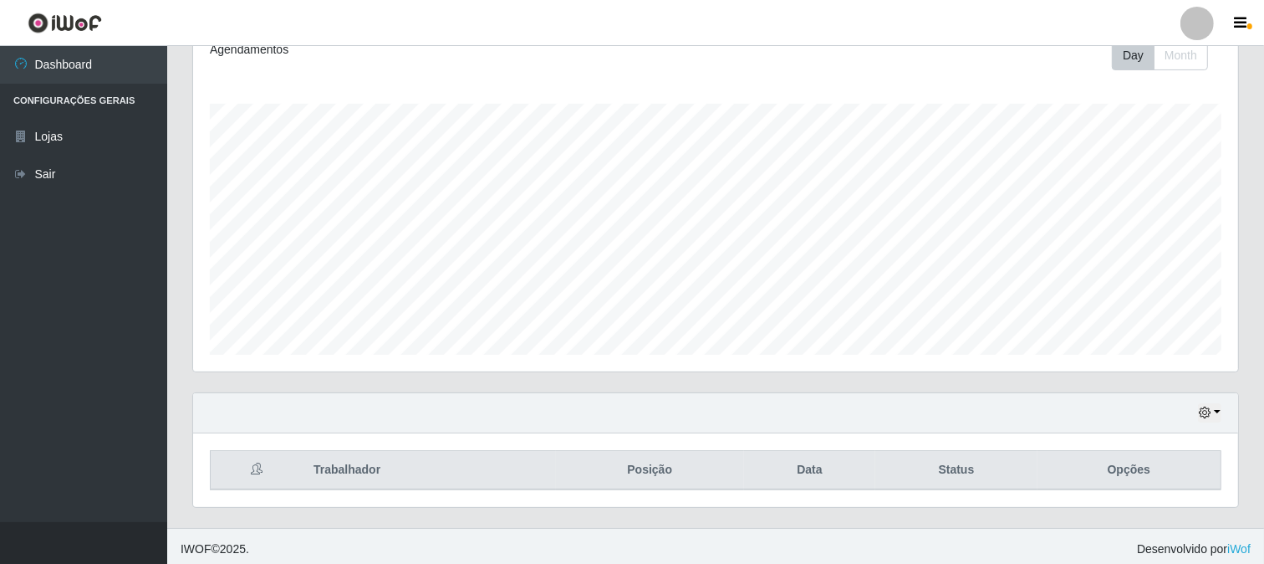
scroll to position [0, 0]
